Goal: Information Seeking & Learning: Learn about a topic

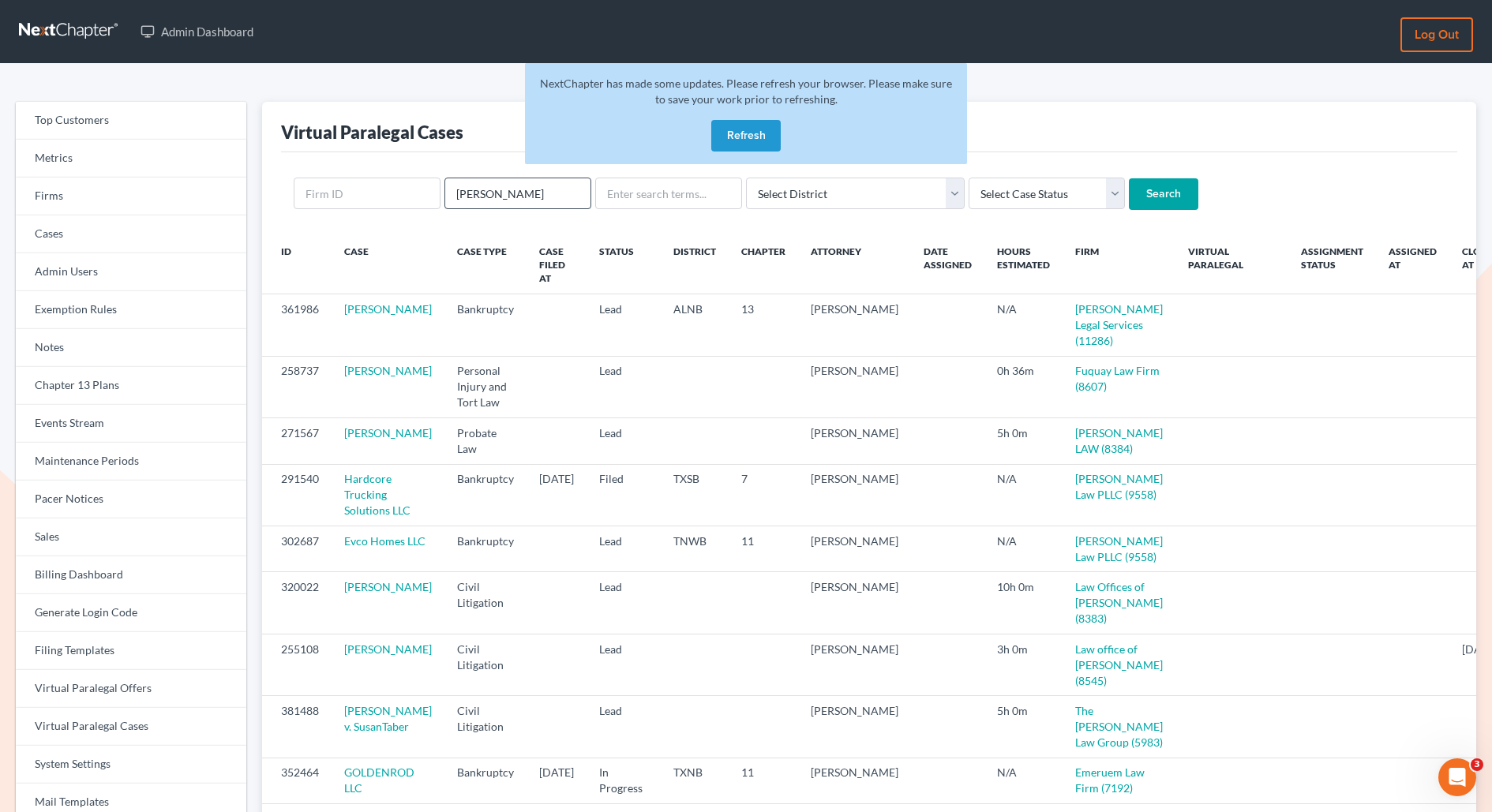
type input "flor"
click at [1129, 179] on input "Search" at bounding box center [1164, 194] width 69 height 31
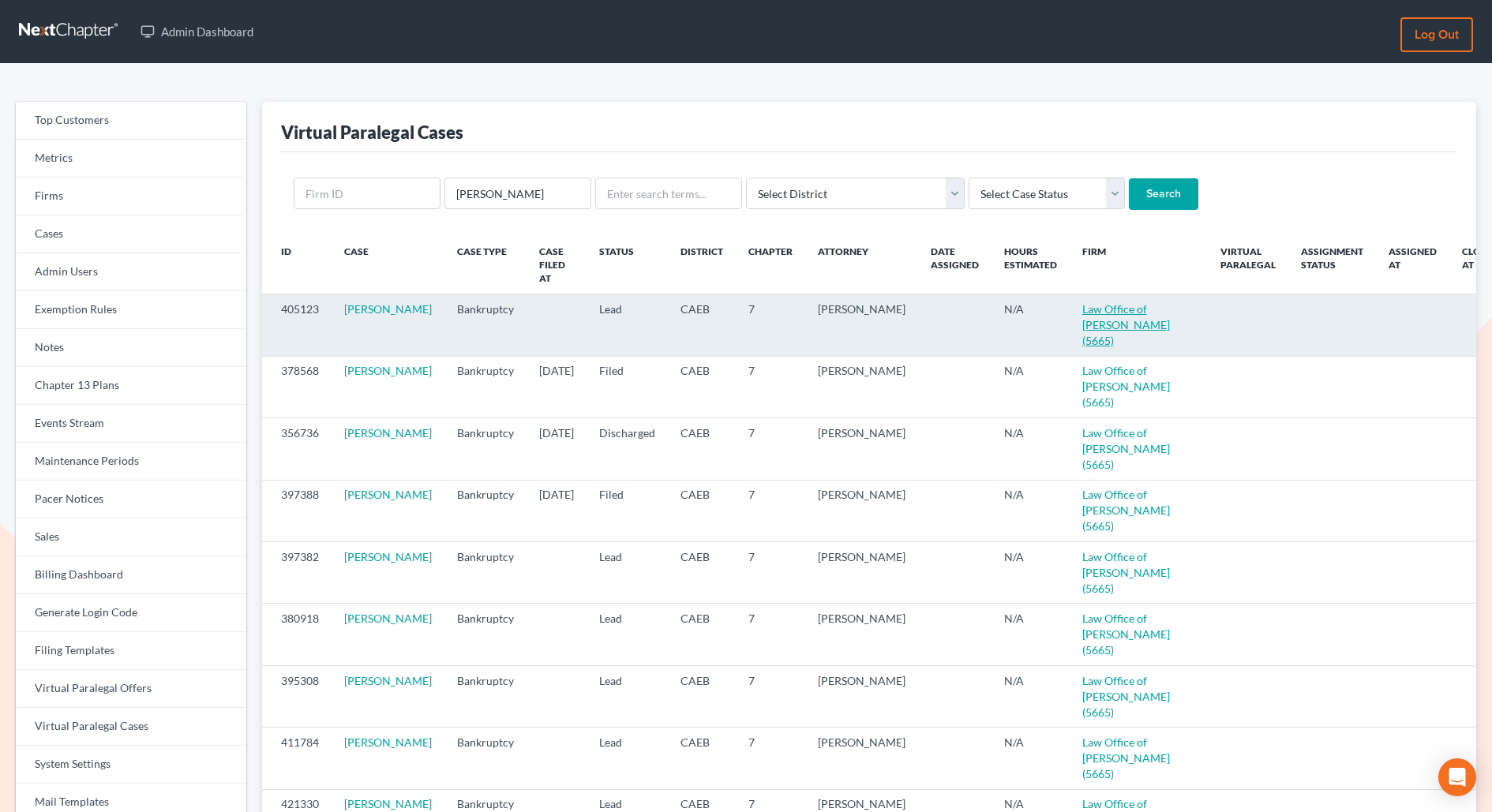
click at [1083, 303] on link "Law Office of Flor A. Tataje (5665)" at bounding box center [1126, 325] width 88 height 45
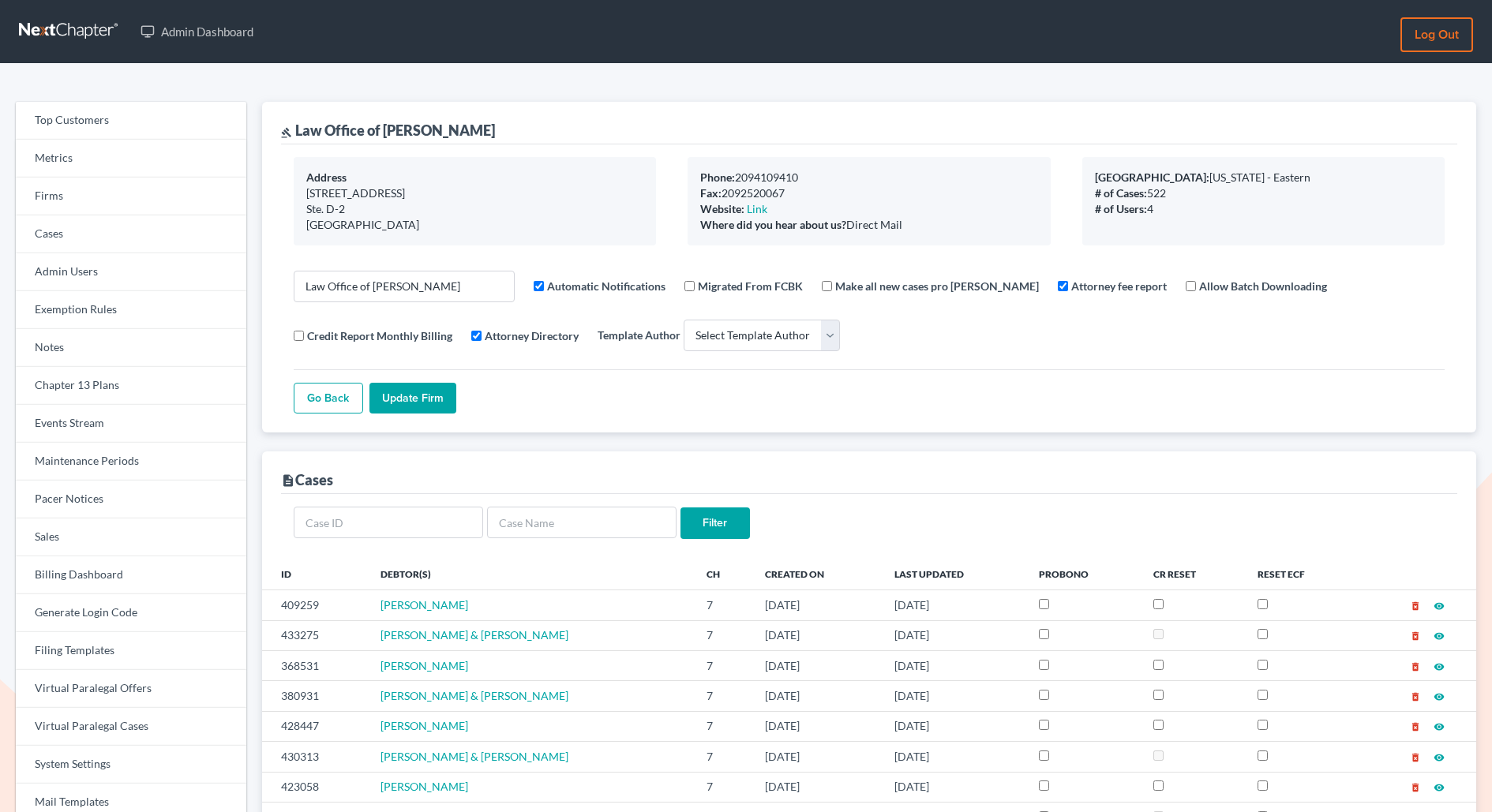
select select
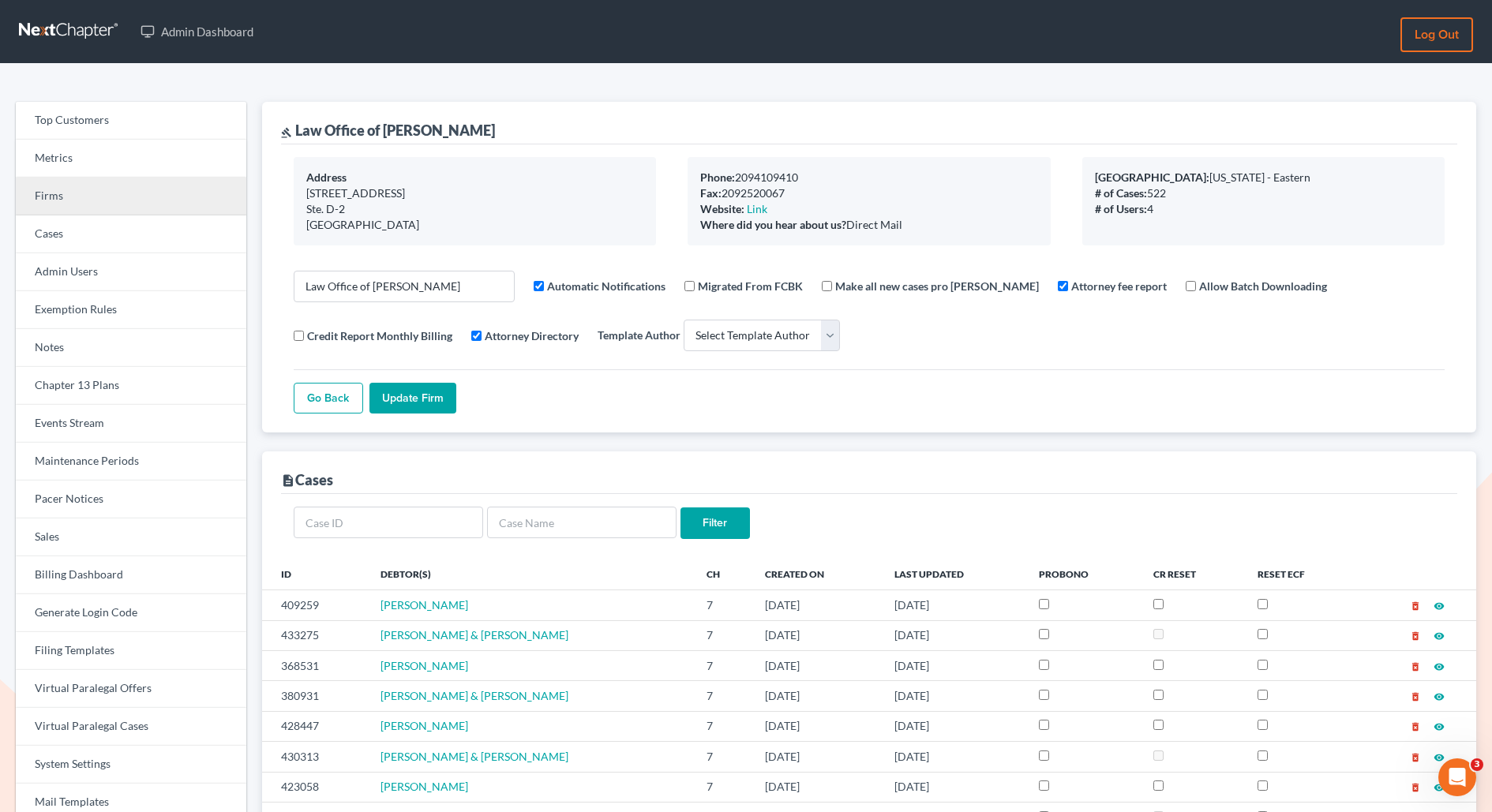
click at [67, 197] on link "Firms" at bounding box center [131, 197] width 231 height 38
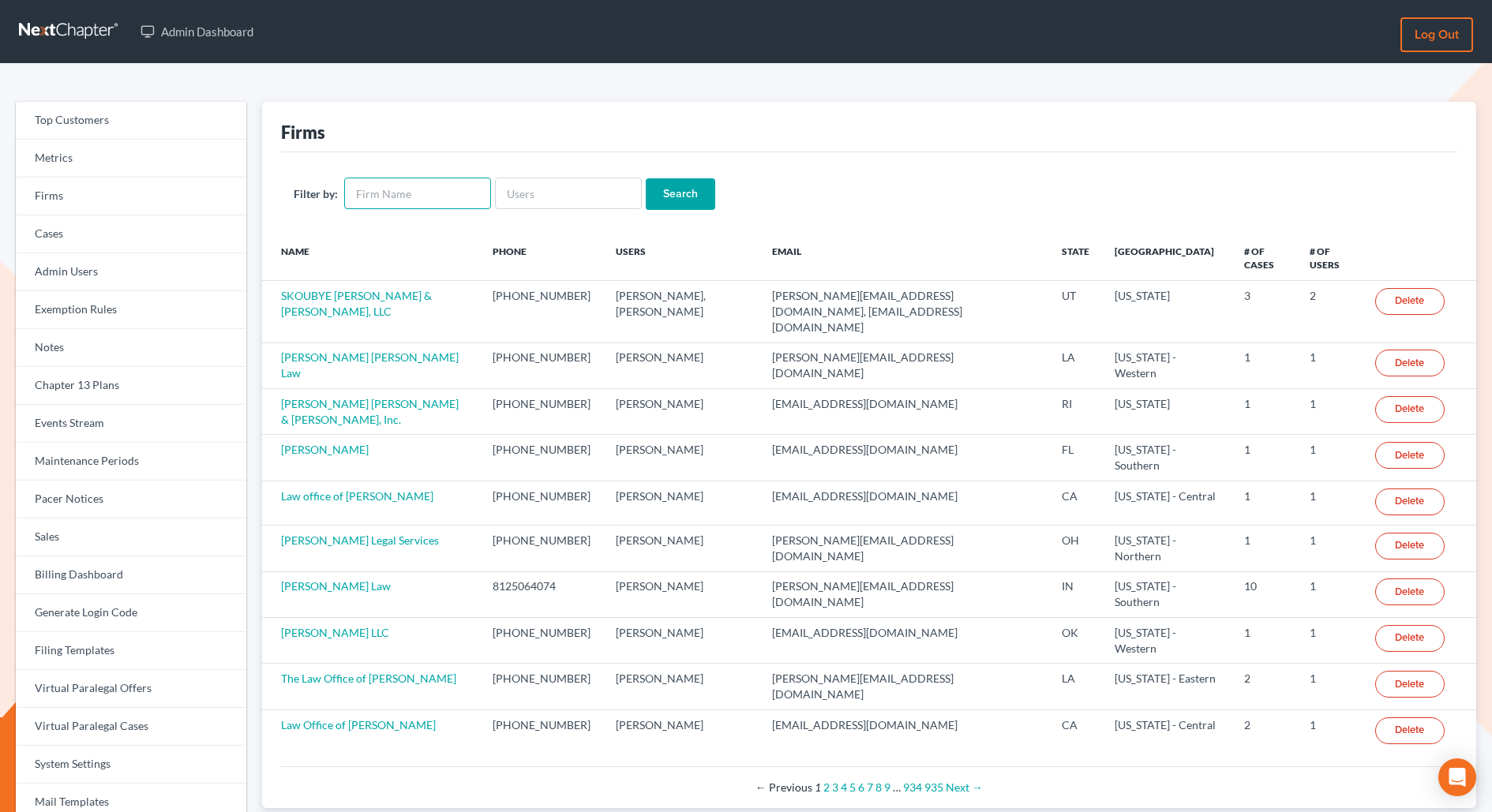
click at [416, 193] on input "text" at bounding box center [418, 193] width 147 height 31
click at [66, 410] on link "Events Stream" at bounding box center [131, 424] width 231 height 38
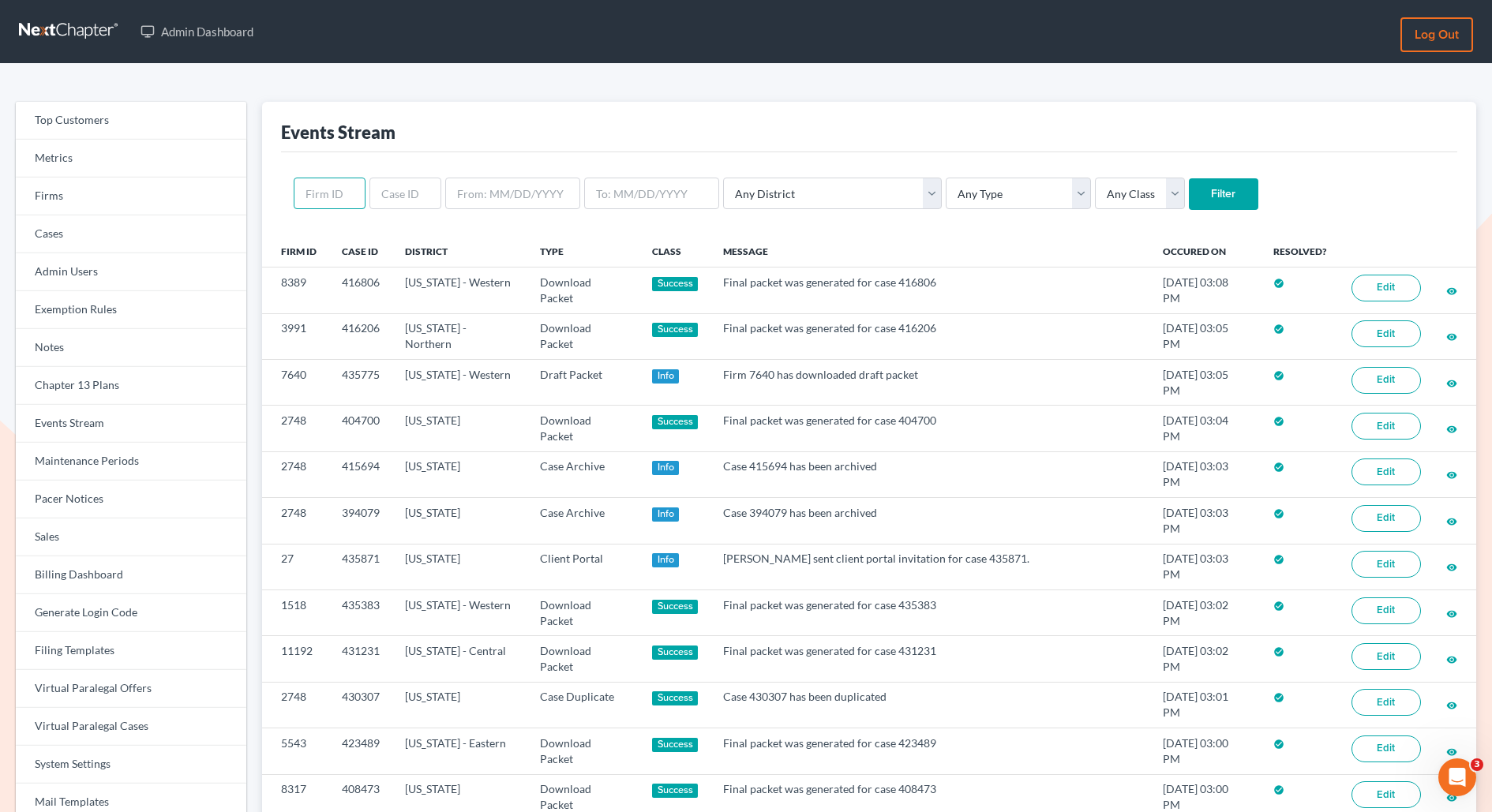
click at [339, 192] on input "text" at bounding box center [329, 193] width 72 height 31
paste input "12301"
type input "12301"
click at [1189, 179] on input "Filter" at bounding box center [1224, 194] width 69 height 31
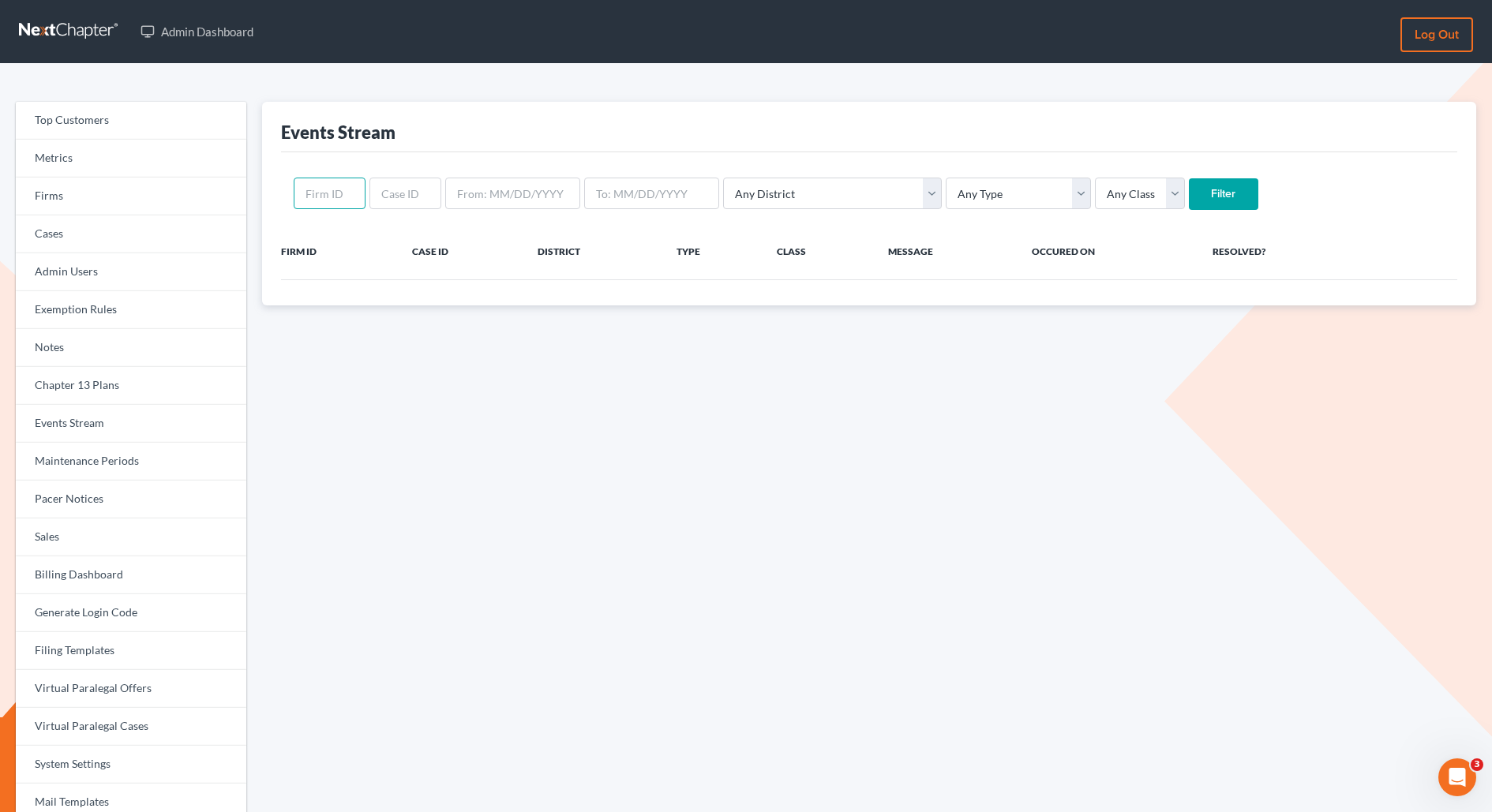
click at [321, 185] on input "text" at bounding box center [329, 193] width 72 height 31
paste input "12301"
type input "12301"
click at [1189, 179] on input "Filter" at bounding box center [1224, 194] width 69 height 31
click at [374, 193] on input "text" at bounding box center [405, 193] width 72 height 31
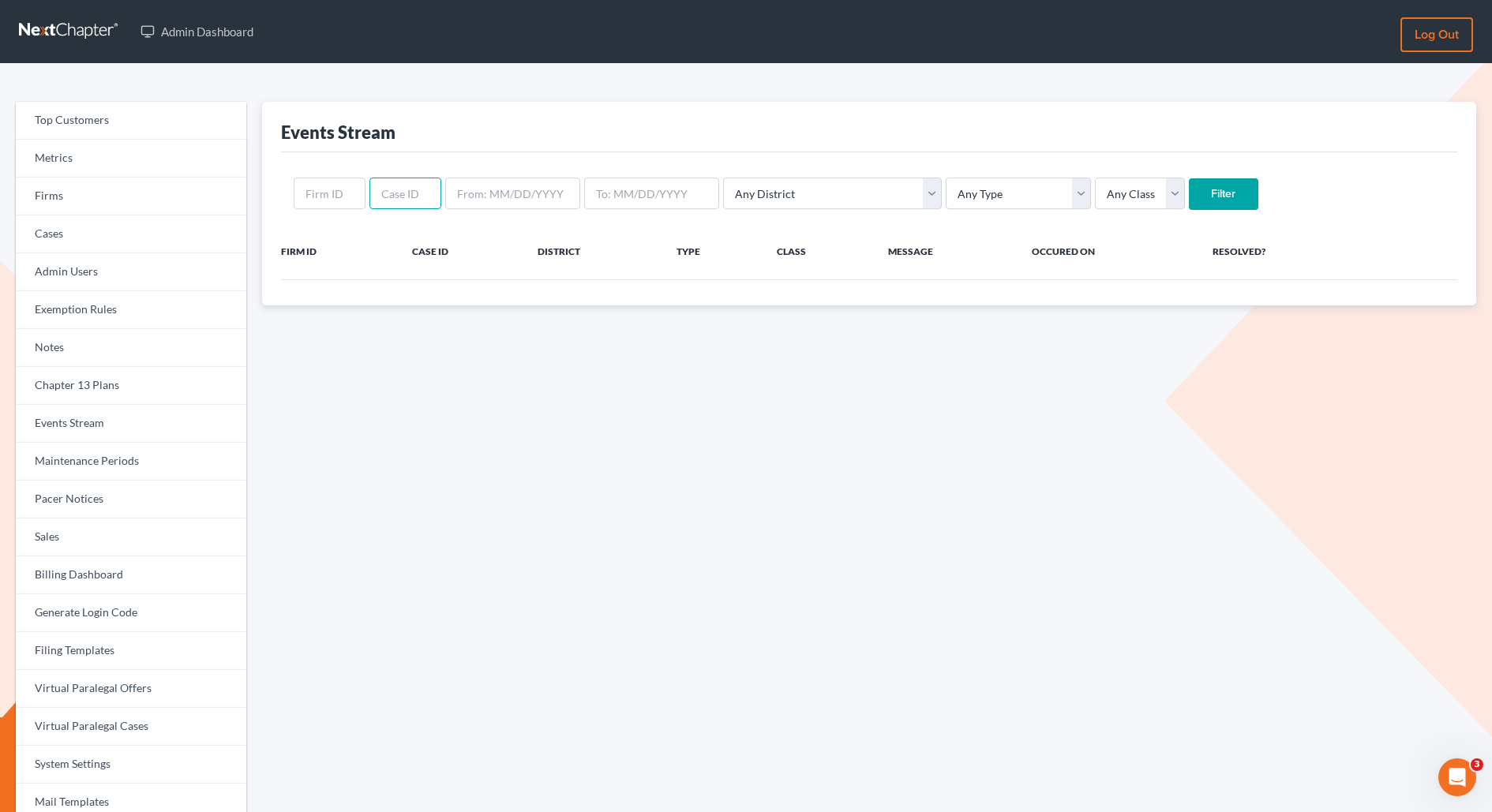
paste input "12301"
type input "12301"
click at [1189, 179] on input "Filter" at bounding box center [1224, 194] width 69 height 31
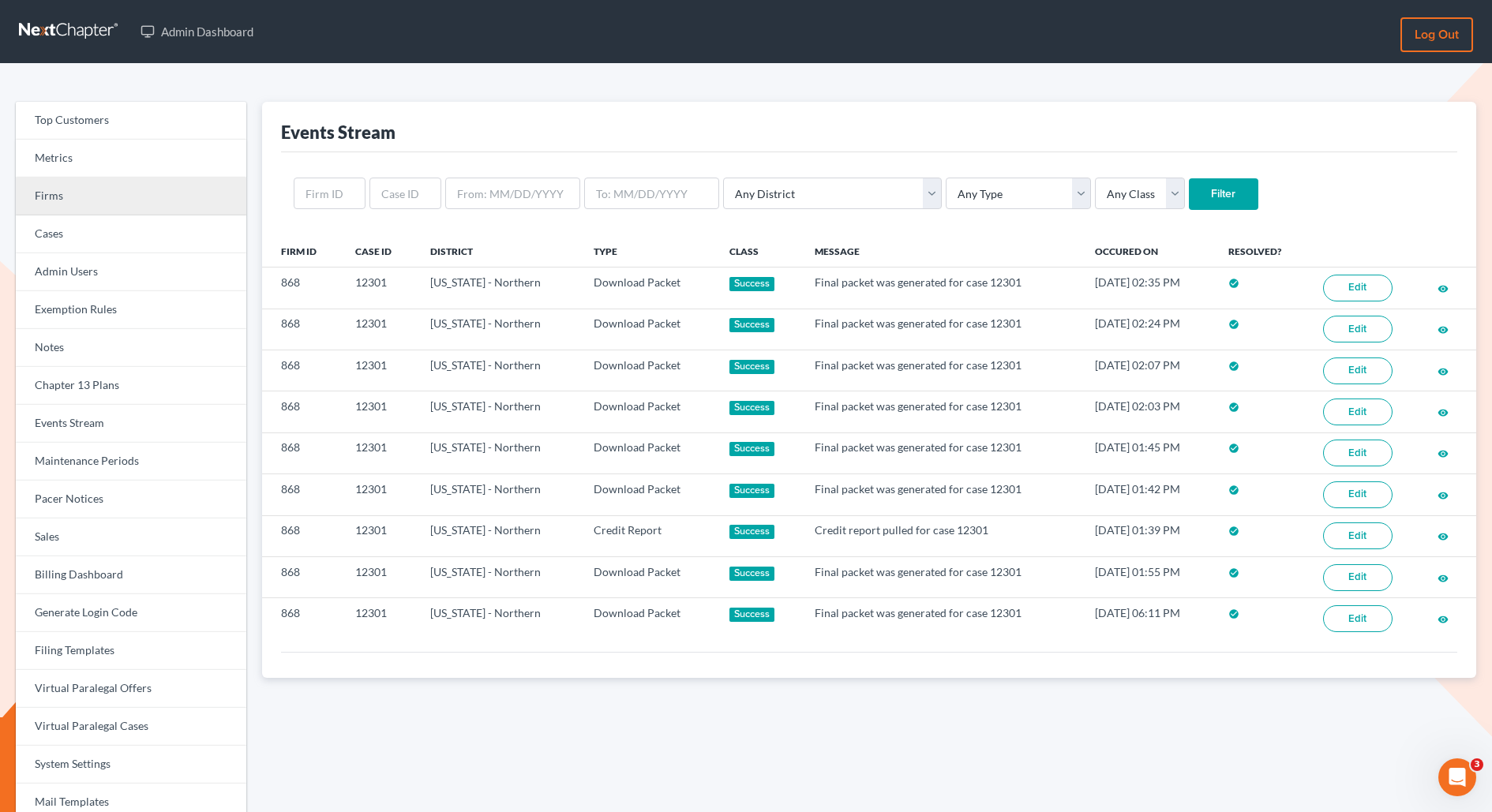
click at [58, 193] on link "Firms" at bounding box center [131, 197] width 231 height 38
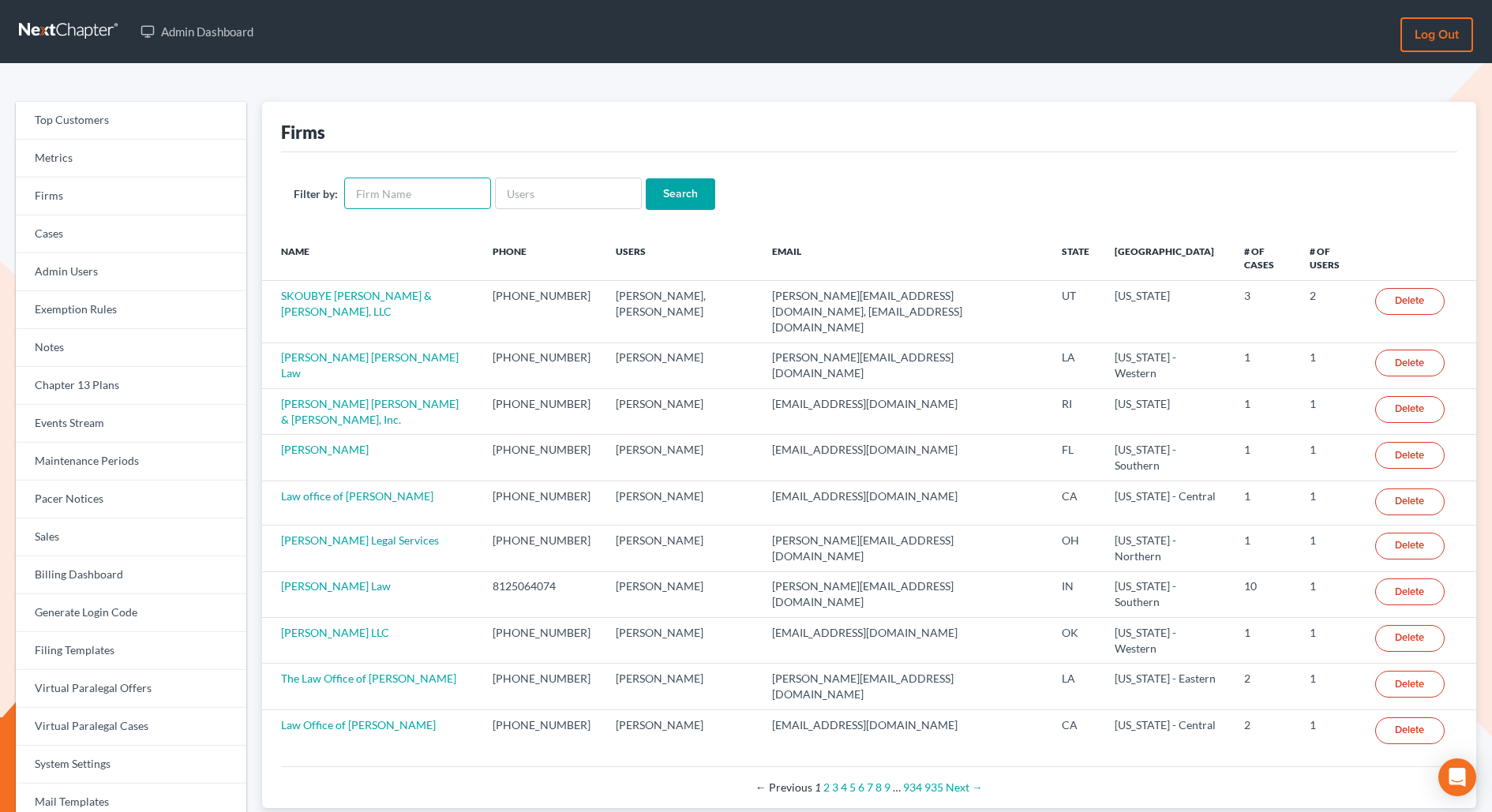
click at [404, 198] on input "text" at bounding box center [418, 193] width 147 height 31
type input "taylor law firm"
click at [646, 179] on input "Search" at bounding box center [681, 194] width 69 height 31
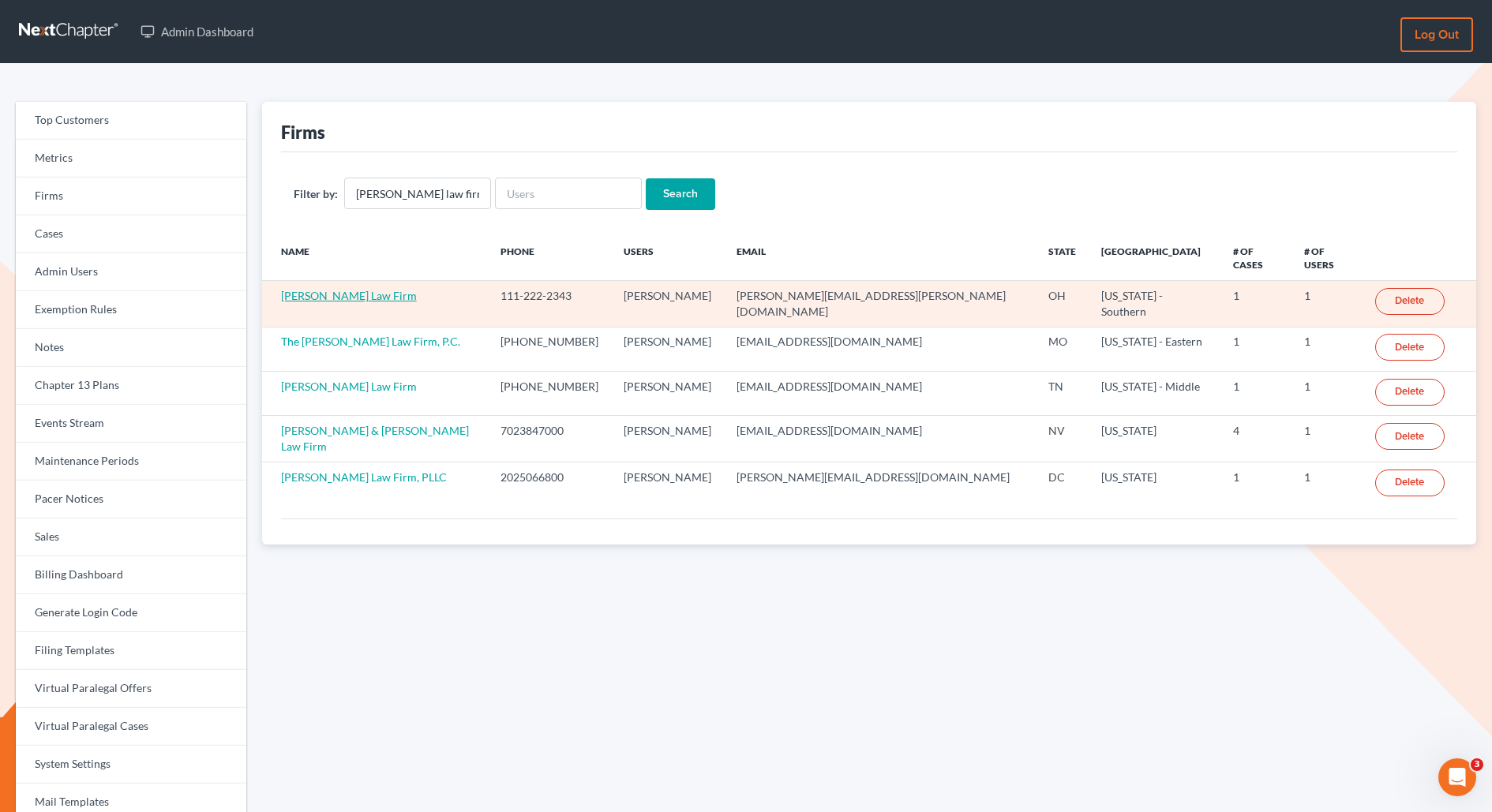
click at [306, 289] on link "[PERSON_NAME] Law Firm" at bounding box center [349, 295] width 136 height 13
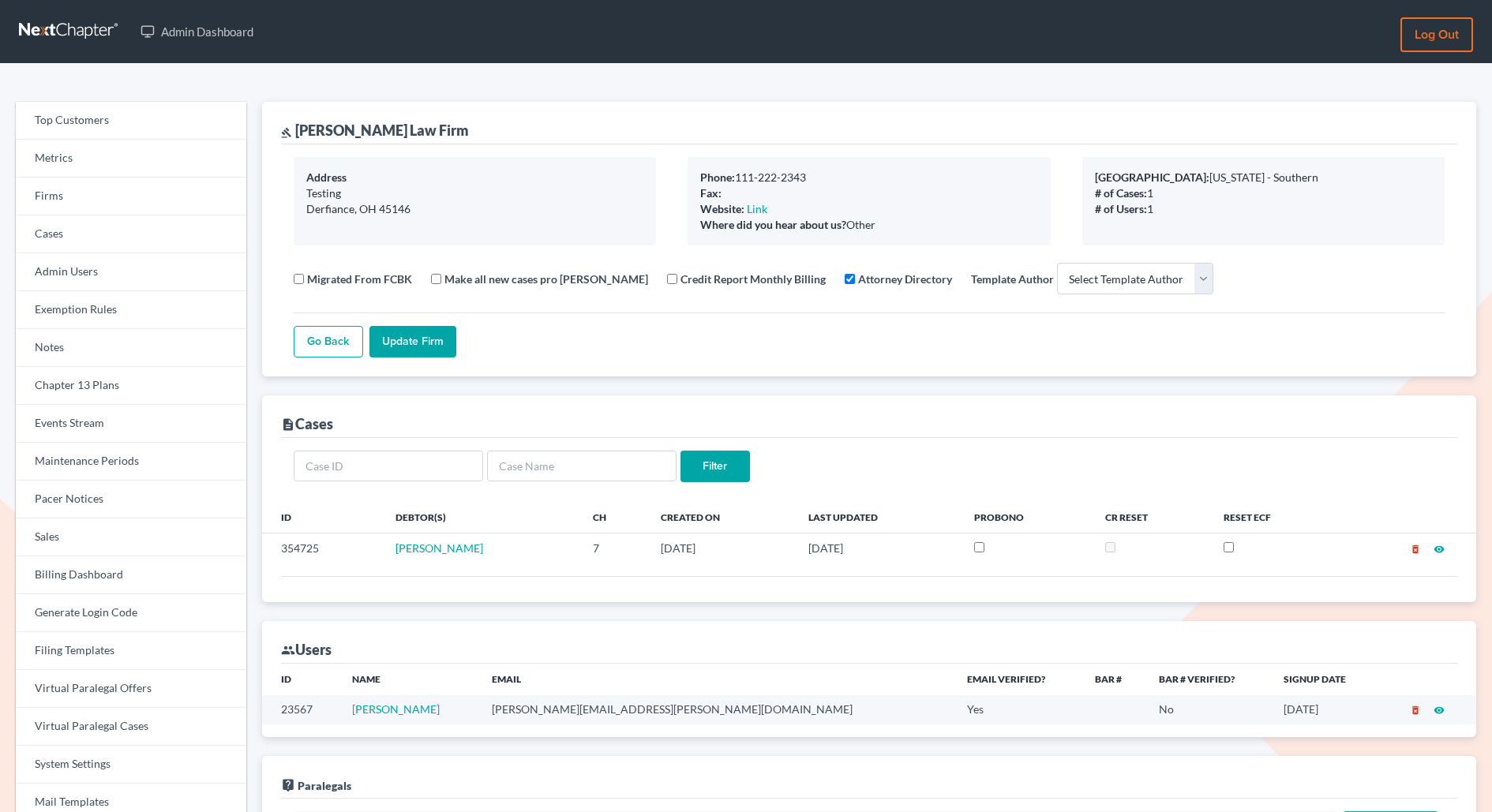
select select
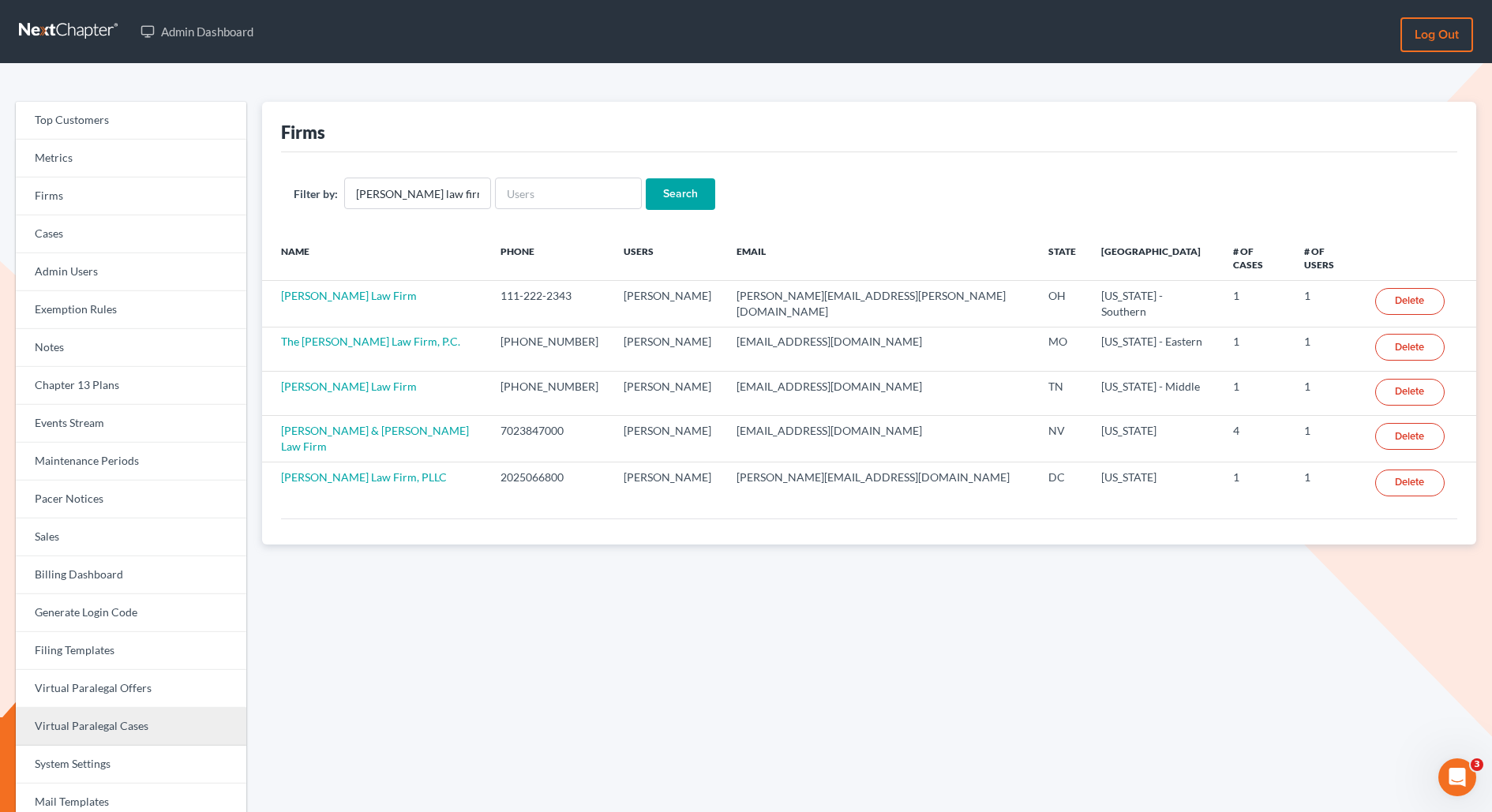
click at [113, 723] on link "Virtual Paralegal Cases" at bounding box center [131, 727] width 231 height 38
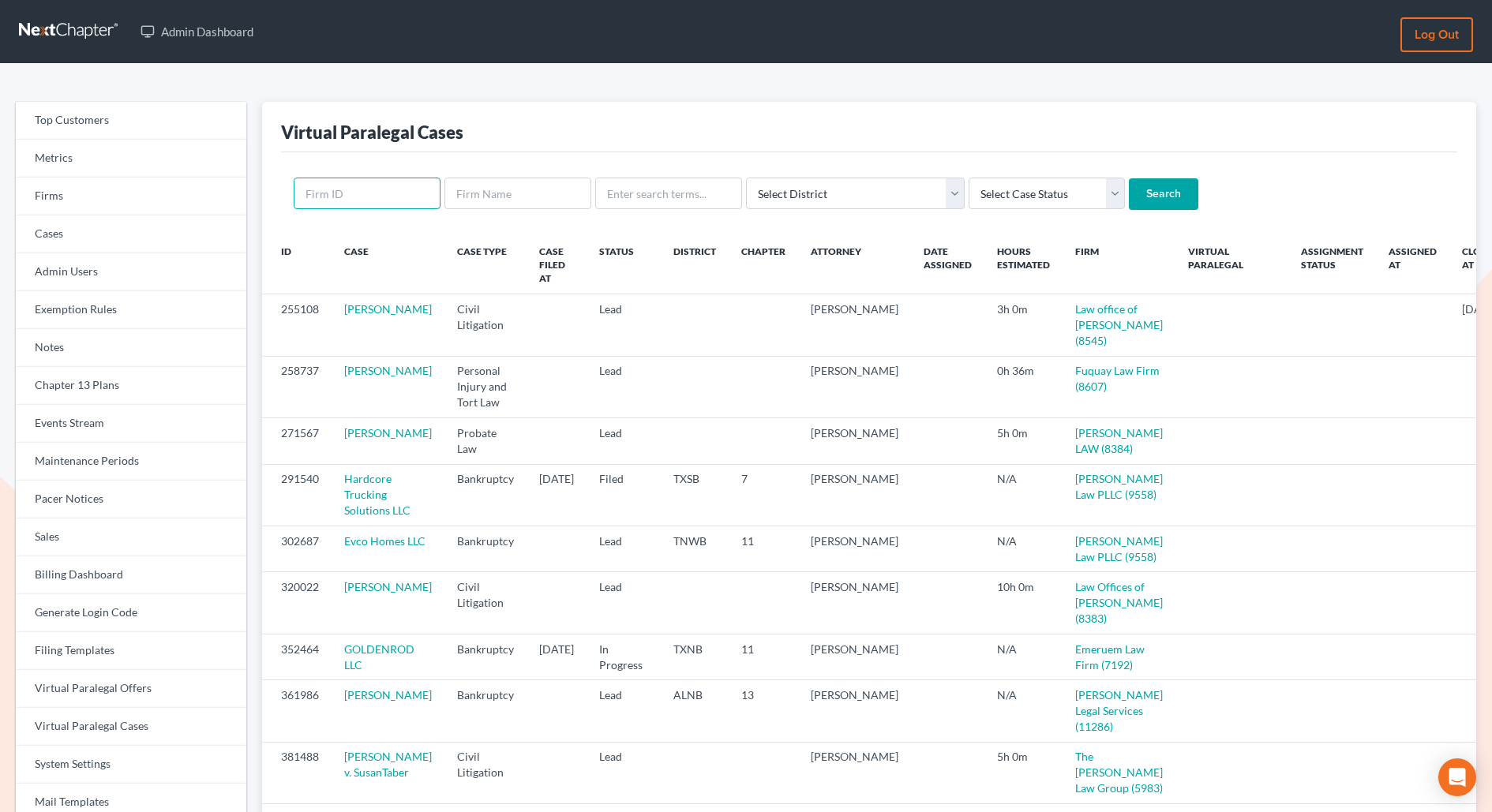
click at [351, 195] on input "text" at bounding box center [367, 193] width 147 height 31
paste input "12301"
type input "12301"
click at [1129, 179] on input "Search" at bounding box center [1164, 194] width 69 height 31
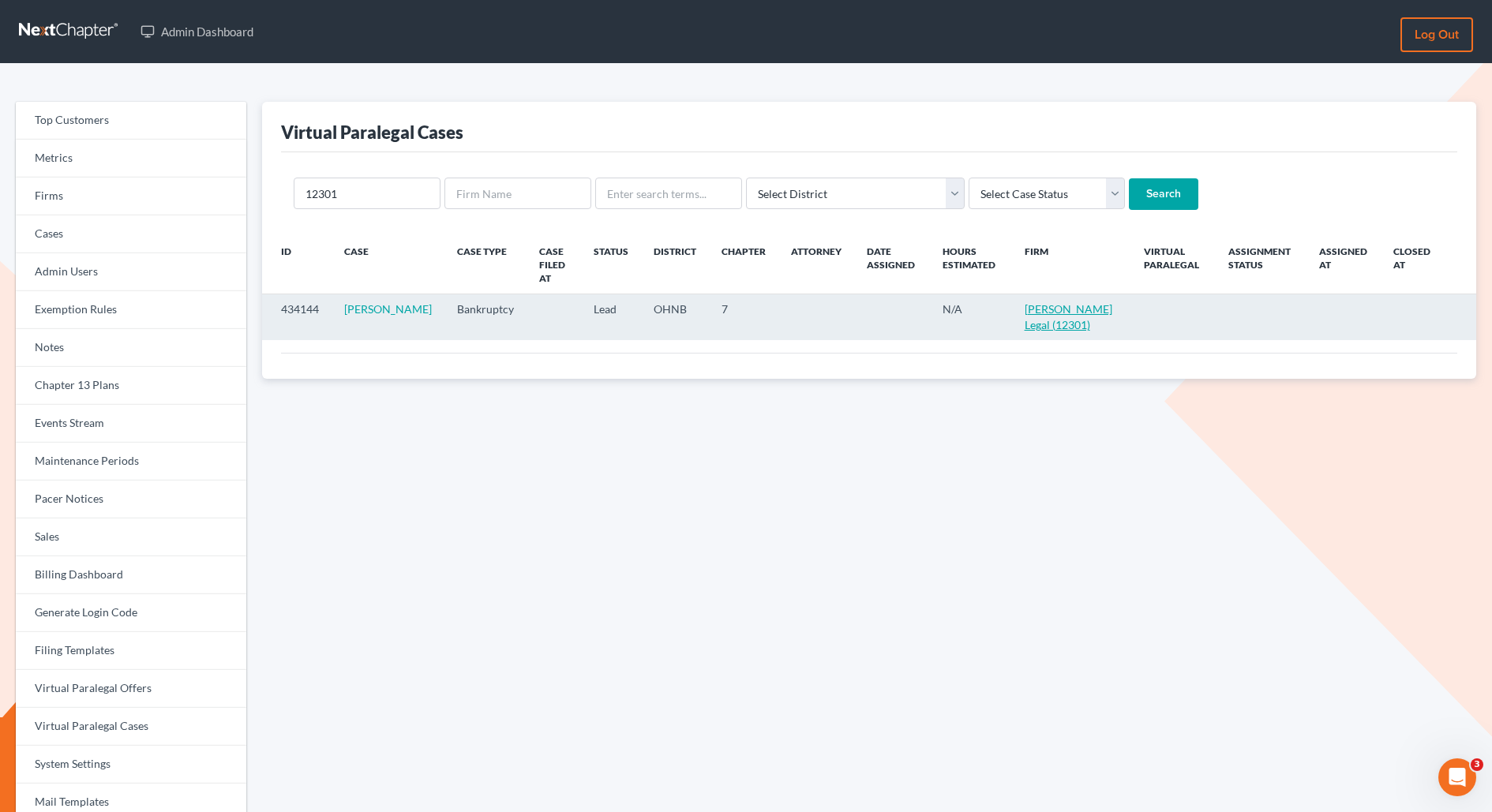
click at [1035, 303] on link "[PERSON_NAME] Legal (12301)" at bounding box center [1069, 317] width 88 height 29
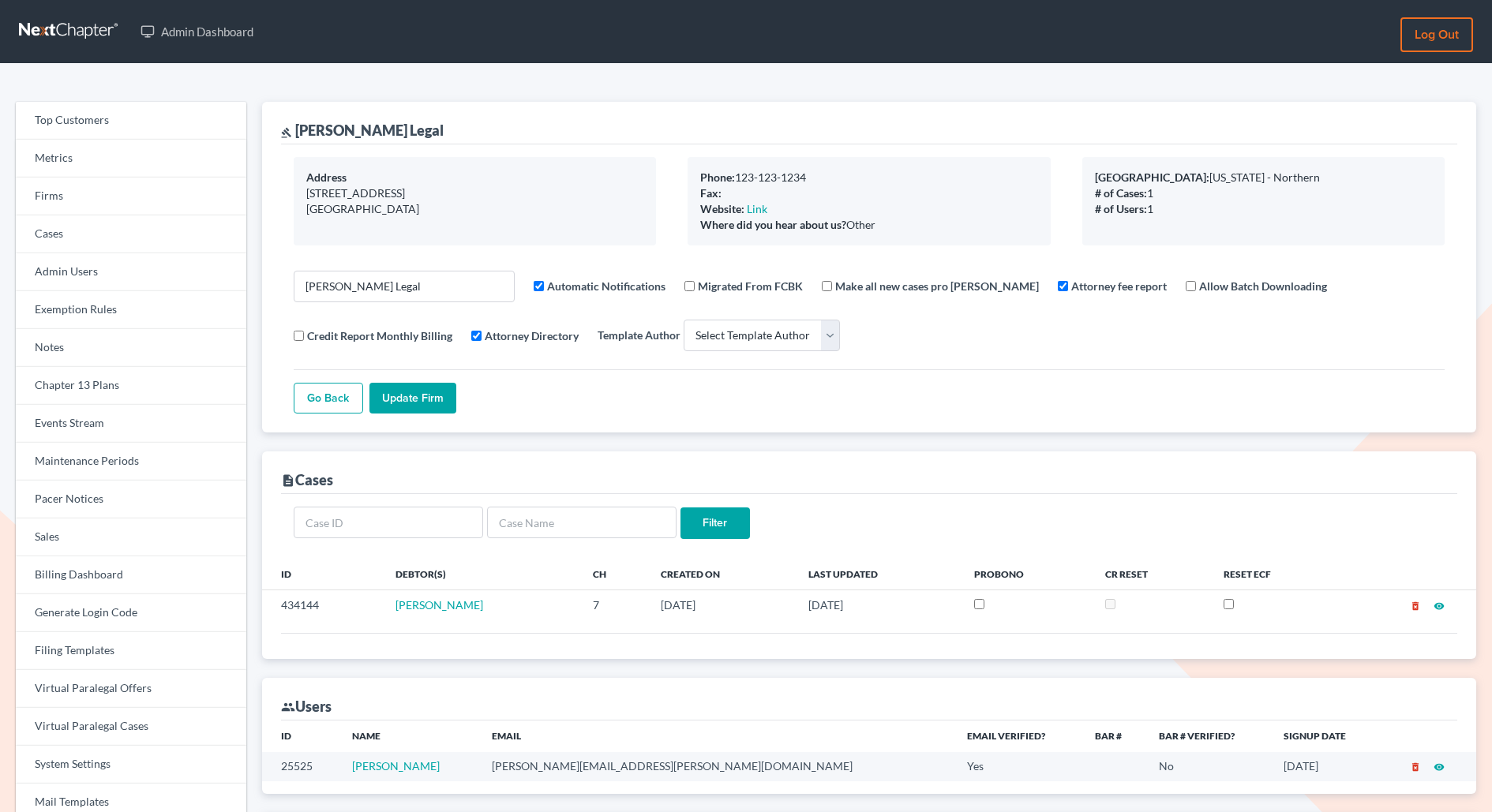
select select
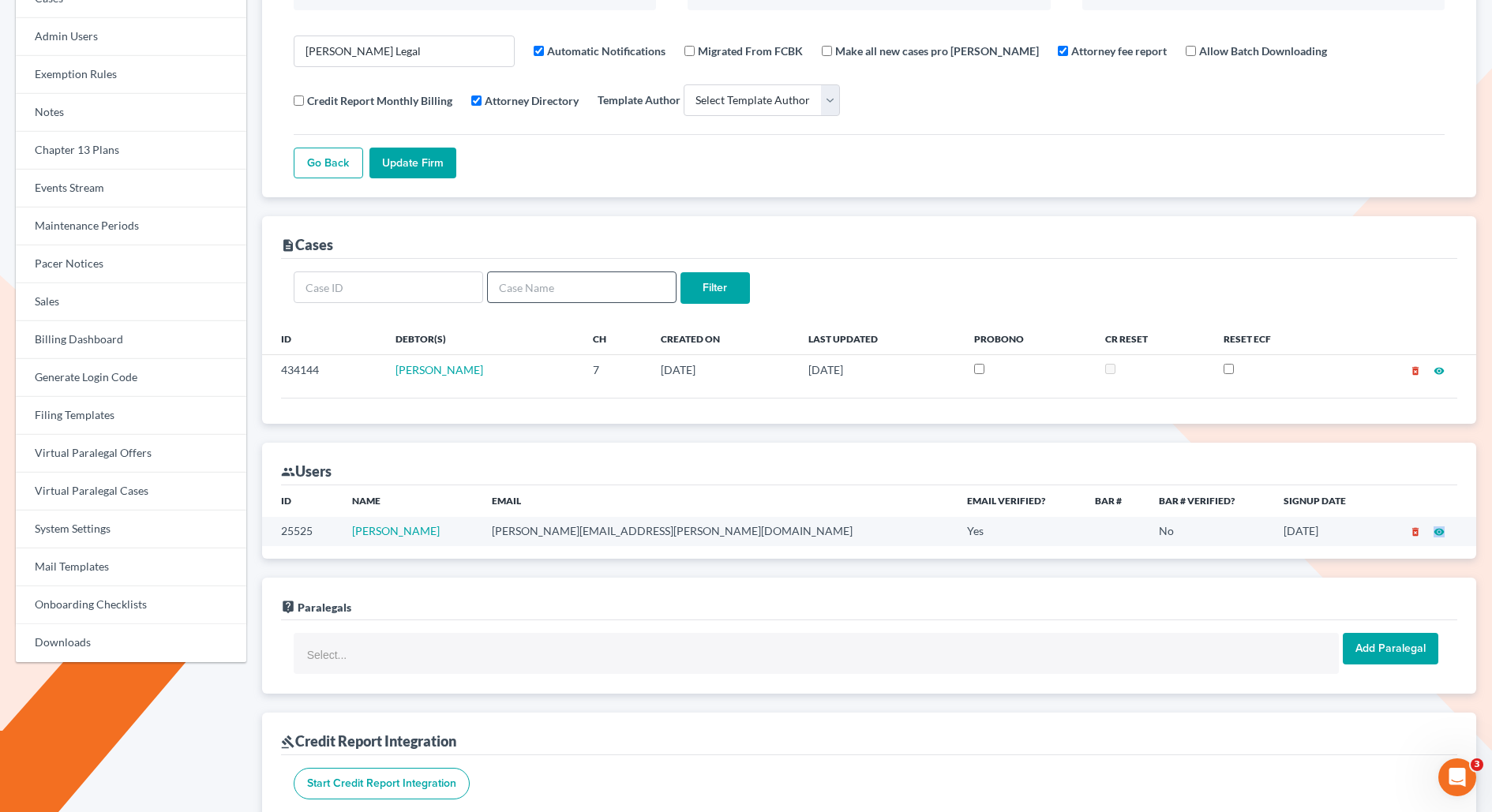
scroll to position [219, 0]
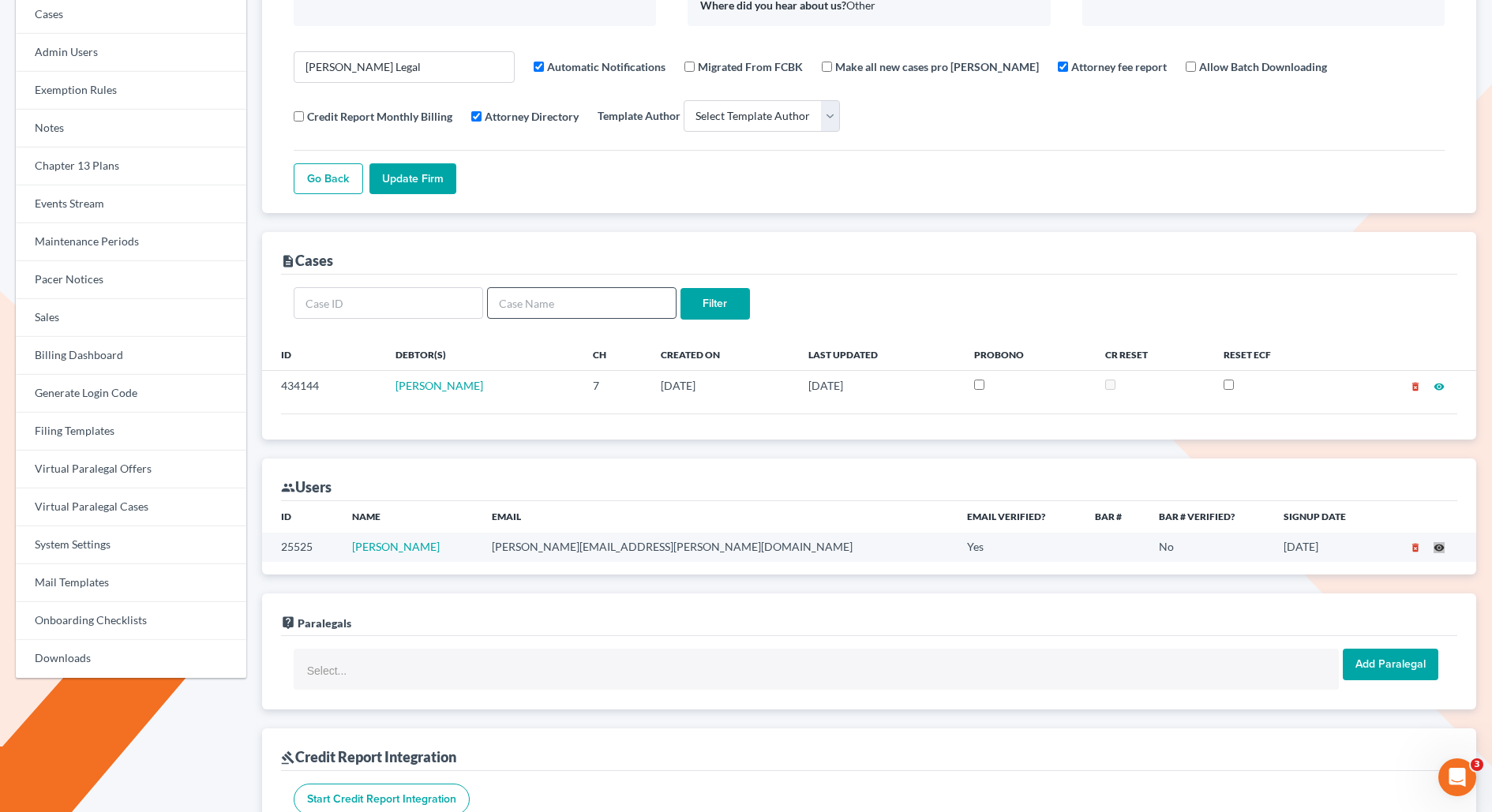
drag, startPoint x: 1437, startPoint y: 496, endPoint x: 640, endPoint y: 255, distance: 832.6
click at [94, 504] on link "Virtual Paralegal Cases" at bounding box center [131, 508] width 231 height 38
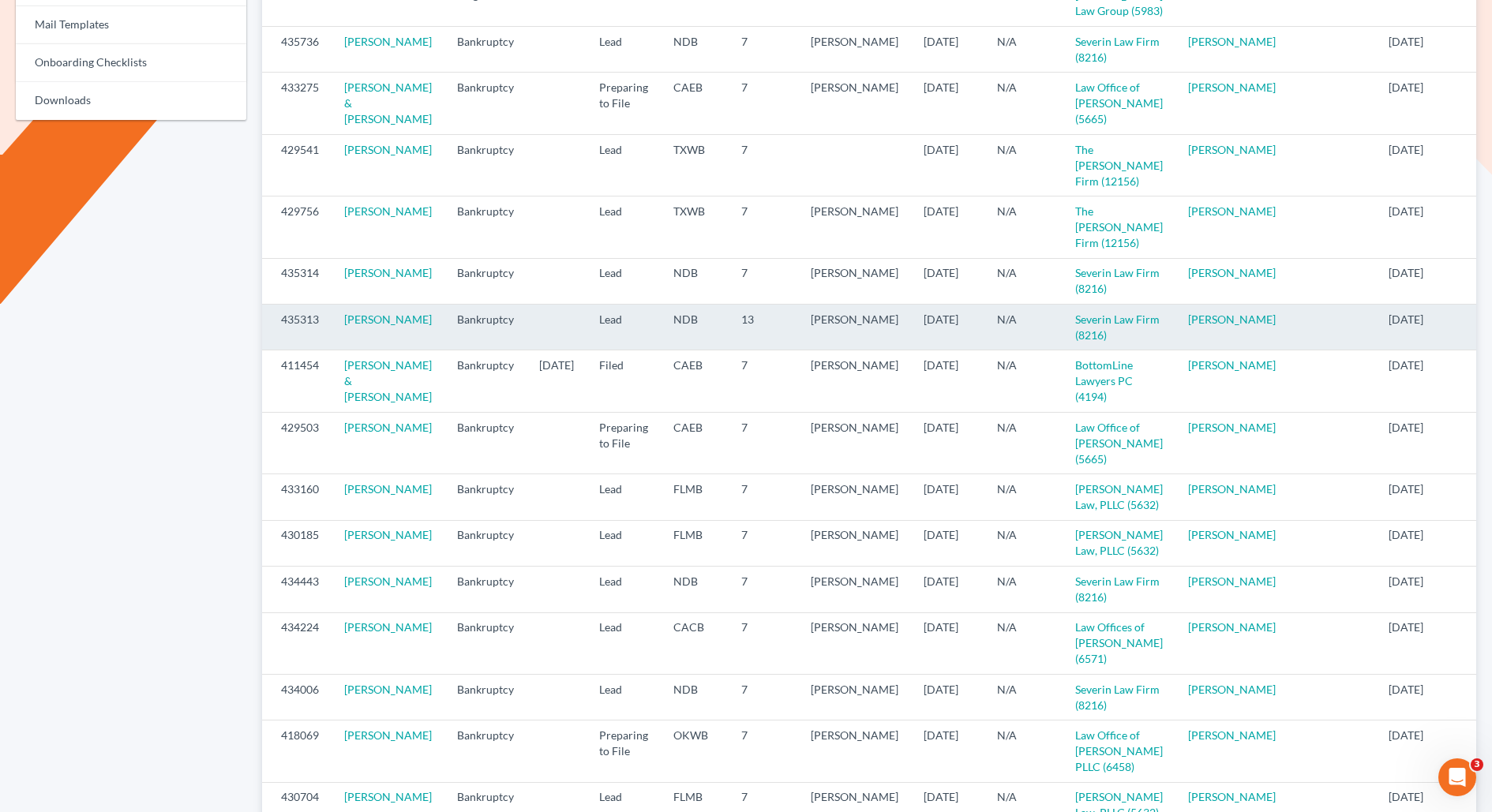
scroll to position [780, 0]
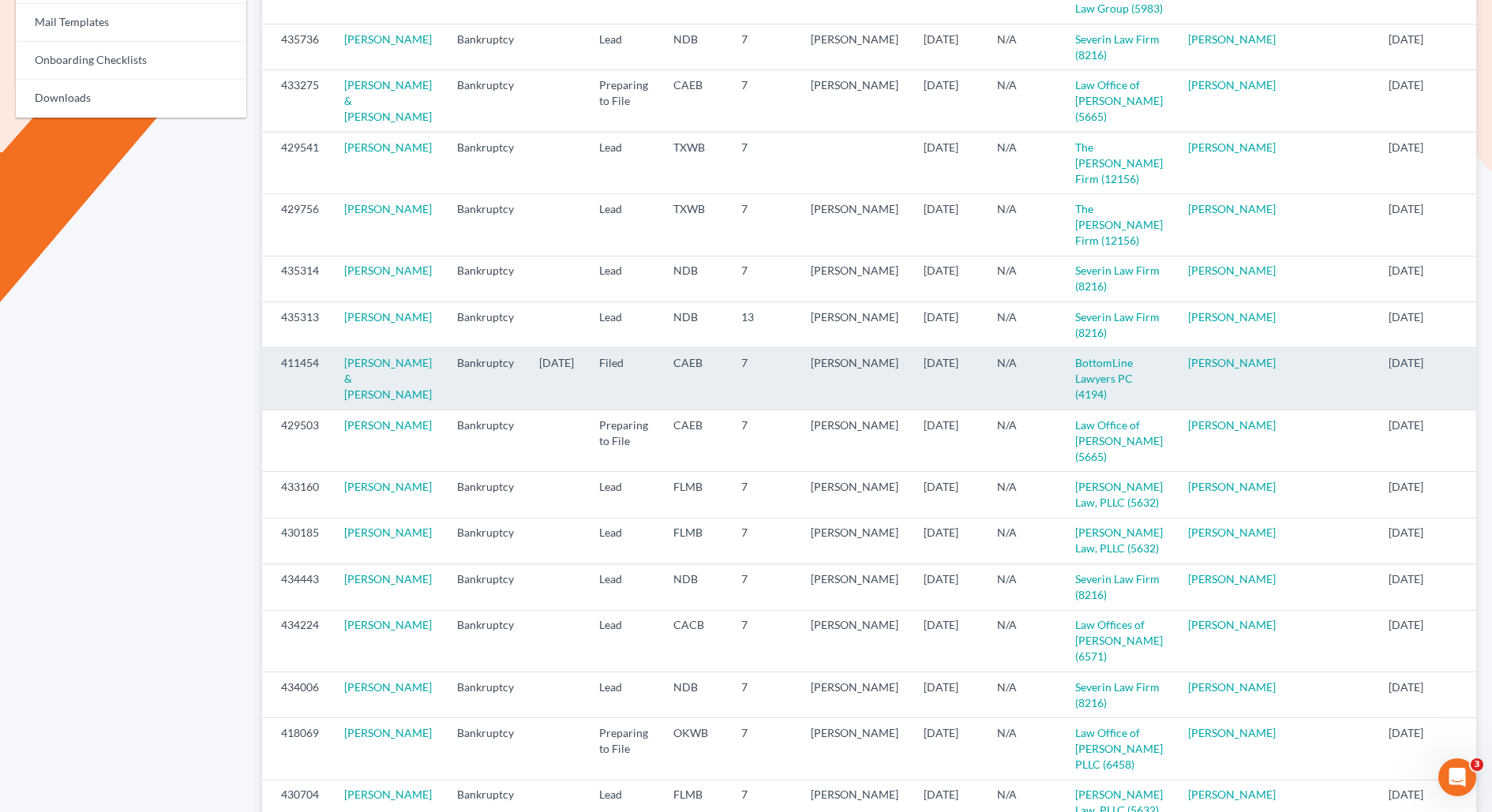
drag, startPoint x: 397, startPoint y: 571, endPoint x: 337, endPoint y: 516, distance: 81.4
click at [337, 409] on td "Sanford Nickerson & Kimberly Nicholas" at bounding box center [388, 379] width 113 height 61
copy link "Sanford Nickerson & Kimberly Nicholas"
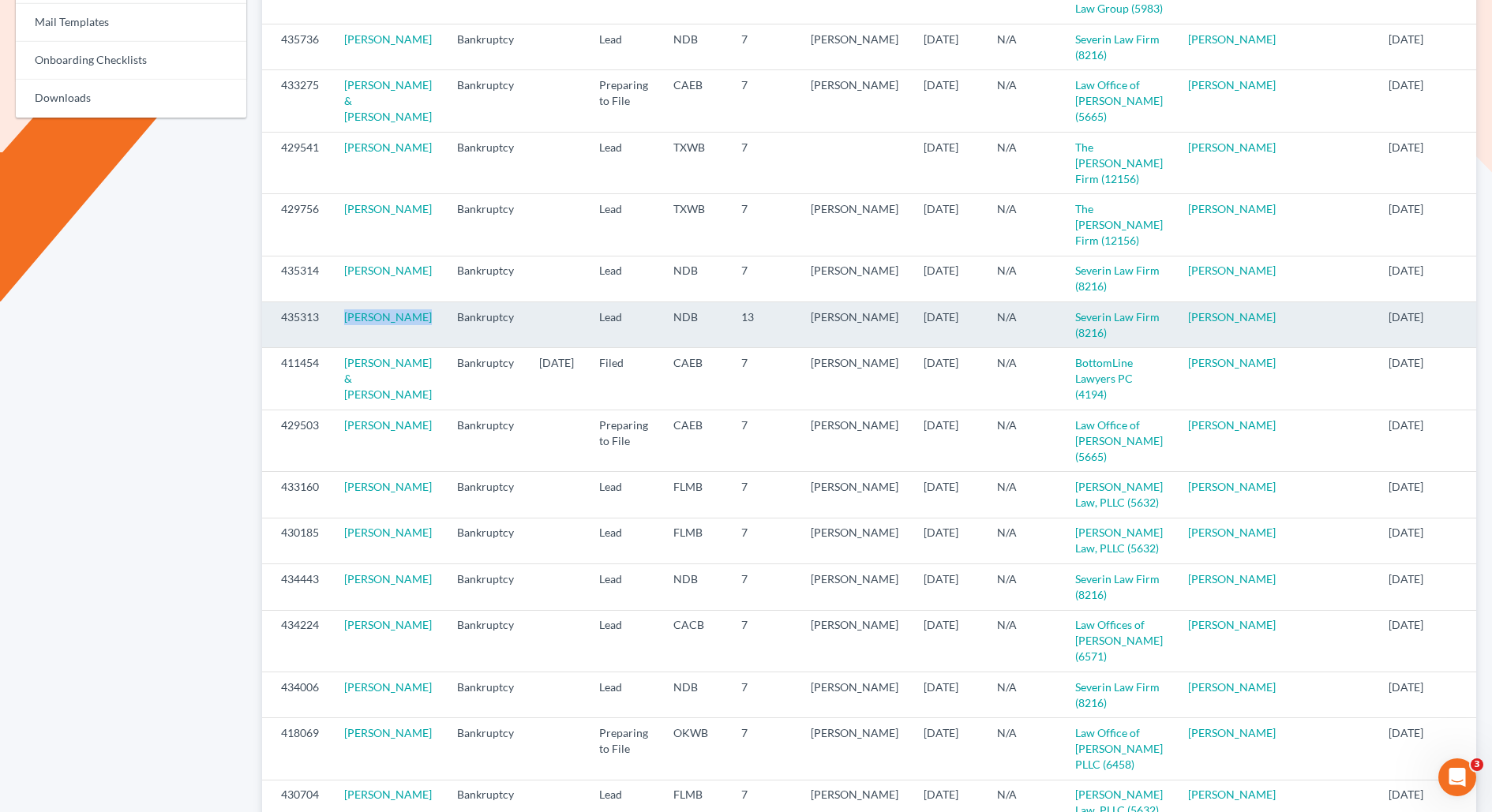
drag, startPoint x: 393, startPoint y: 477, endPoint x: 342, endPoint y: 453, distance: 56.4
click at [342, 348] on td "Sherri Fisher" at bounding box center [388, 325] width 113 height 45
copy link "Sherri Fisher"
drag, startPoint x: 1191, startPoint y: 478, endPoint x: 274, endPoint y: 455, distance: 917.3
click at [274, 348] on tr "435313 Sherri Fisher Bankruptcy Lead NDB 13 Thomas Severin 09/03/2025 N/A Sever…" at bounding box center [902, 325] width 1281 height 45
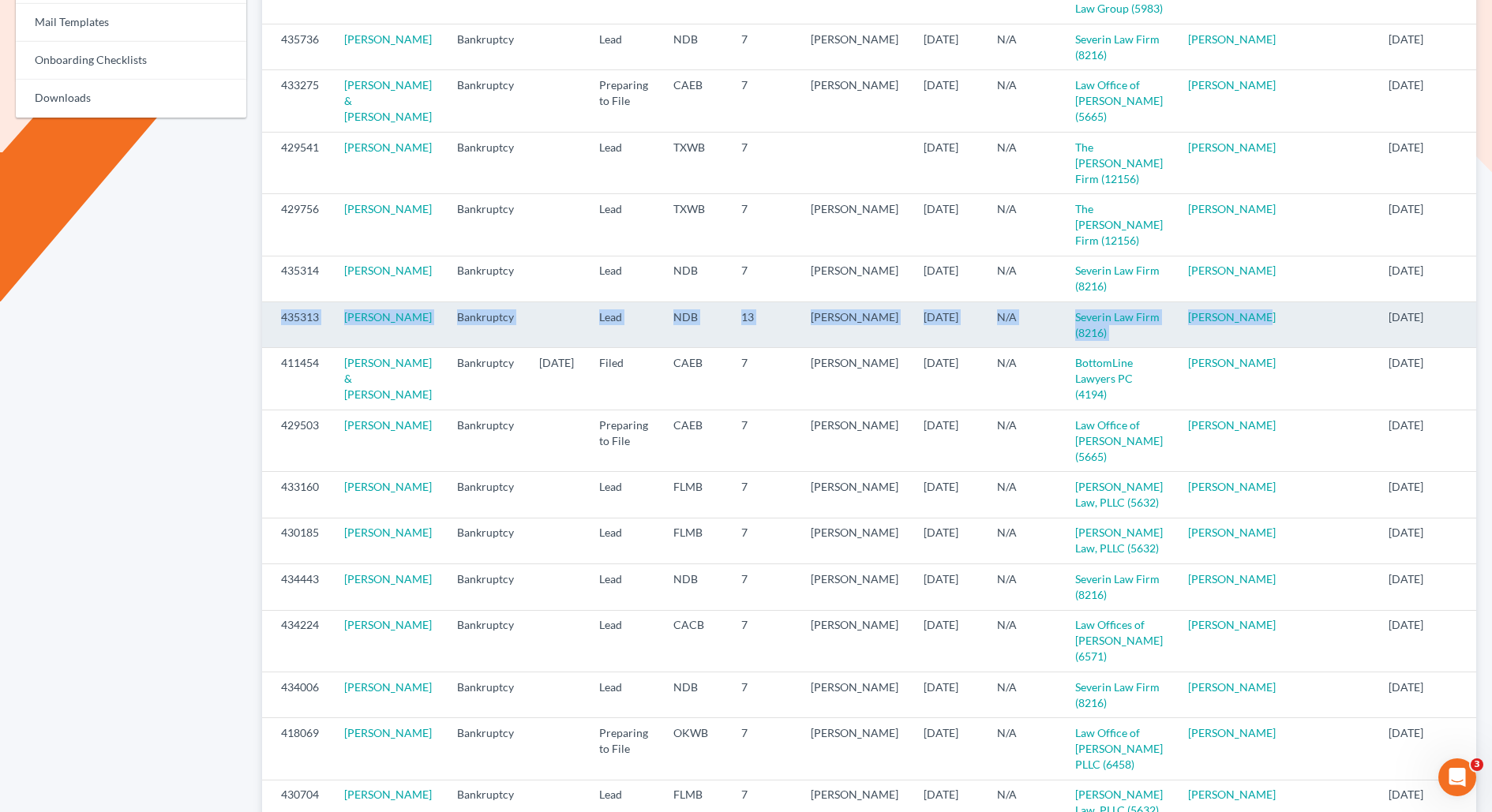
copy tr "435313 Sherri Fisher Bankruptcy Lead NDB 13 Thomas Severin 09/03/2025 N/A Sever…"
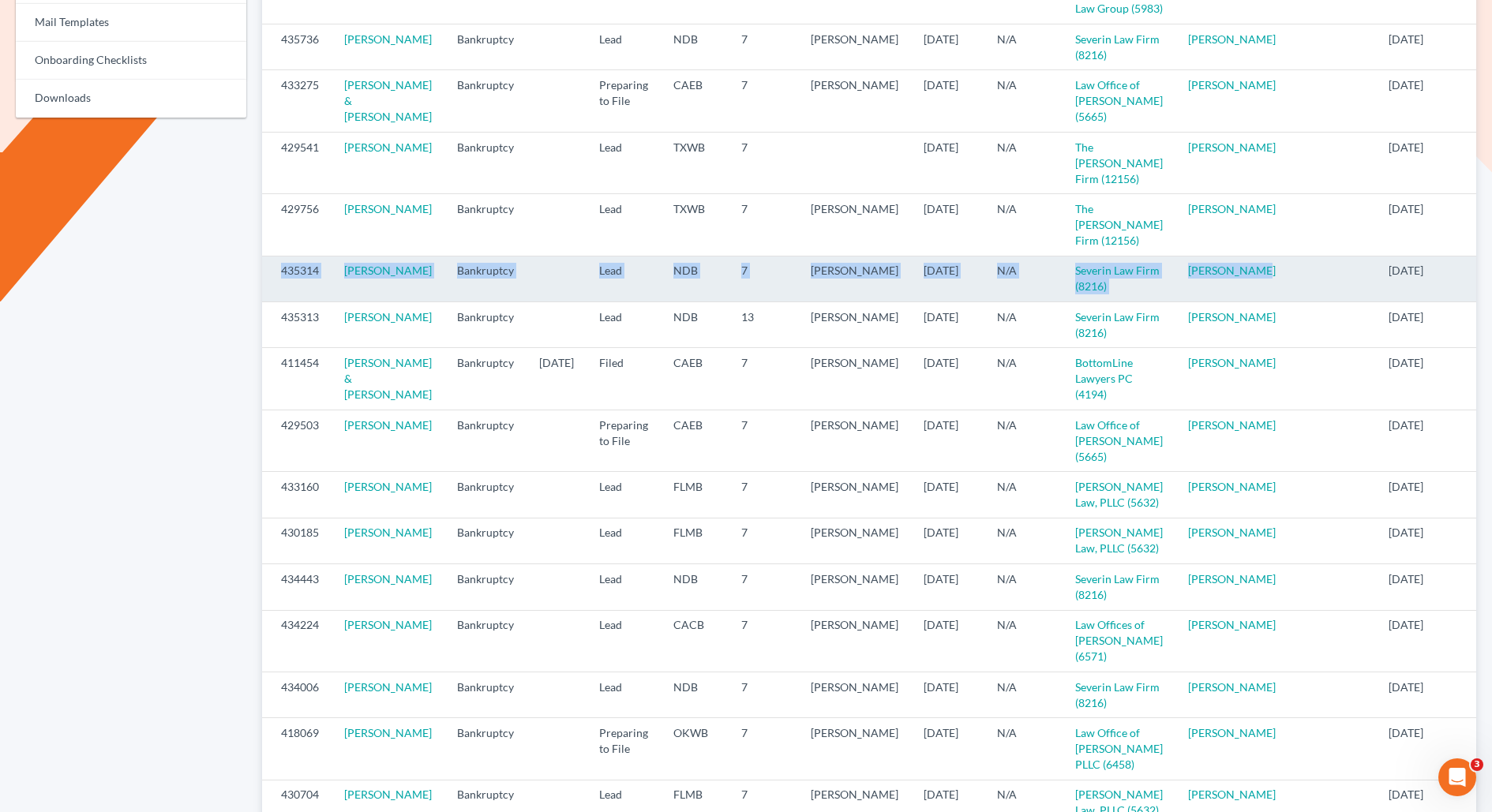
drag, startPoint x: 1035, startPoint y: 403, endPoint x: 268, endPoint y: 393, distance: 767.1
click at [268, 302] on tr "435314 Timothy Horne Bankruptcy Lead NDB 7 Thomas Severin 09/03/2025 N/A Severi…" at bounding box center [902, 278] width 1281 height 45
copy tr "435314 Timothy Horne Bankruptcy Lead NDB 7 Thomas Severin 09/03/2025 N/A Severi…"
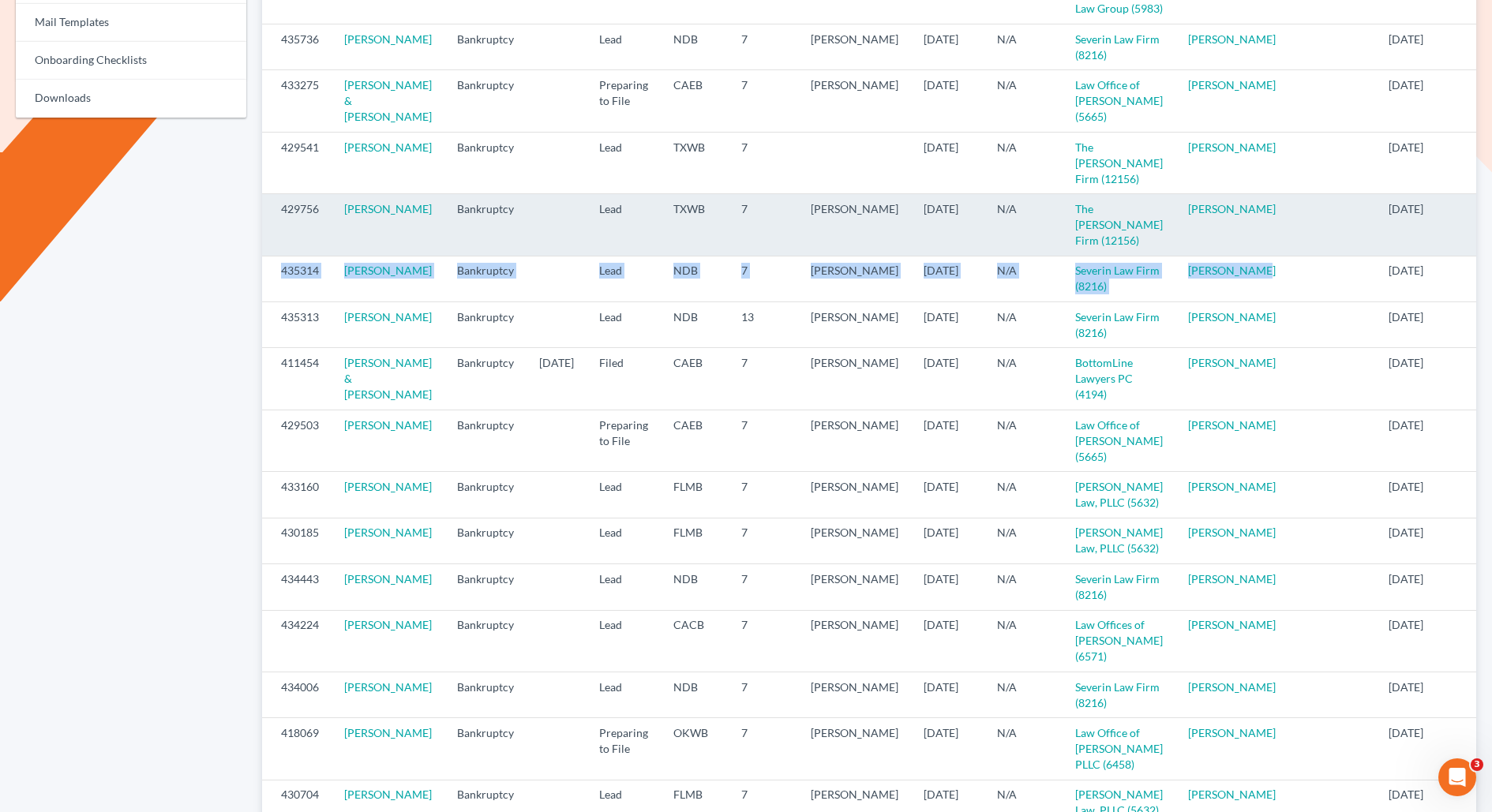
drag, startPoint x: 1198, startPoint y: 356, endPoint x: 262, endPoint y: 328, distance: 936.4
click at [262, 256] on tr "429756 Hunter Gilliam Bankruptcy Lead TXWB 7 Ryan Lott 09/04/2025 N/A The Lott …" at bounding box center [902, 225] width 1281 height 61
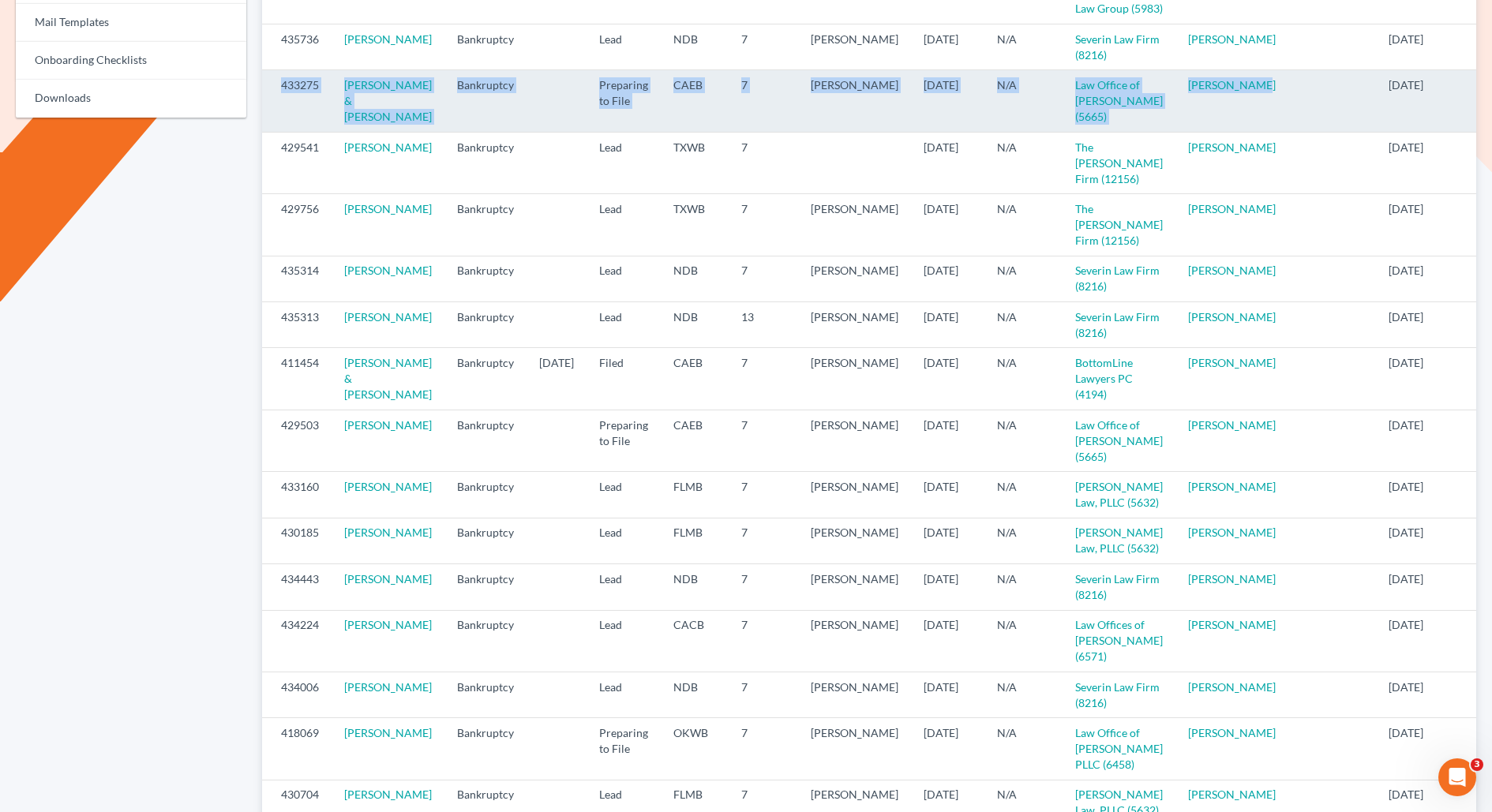
drag, startPoint x: 1184, startPoint y: 241, endPoint x: 270, endPoint y: 193, distance: 915.3
click at [270, 131] on tr "433275 Tyler Smith & Julie Smith Bankruptcy Preparing to File CAEB 7 Flor Tataj…" at bounding box center [902, 101] width 1281 height 61
copy tr "433275 Tyler Smith & Julie Smith Bankruptcy Preparing to File CAEB 7 Flor Tataj…"
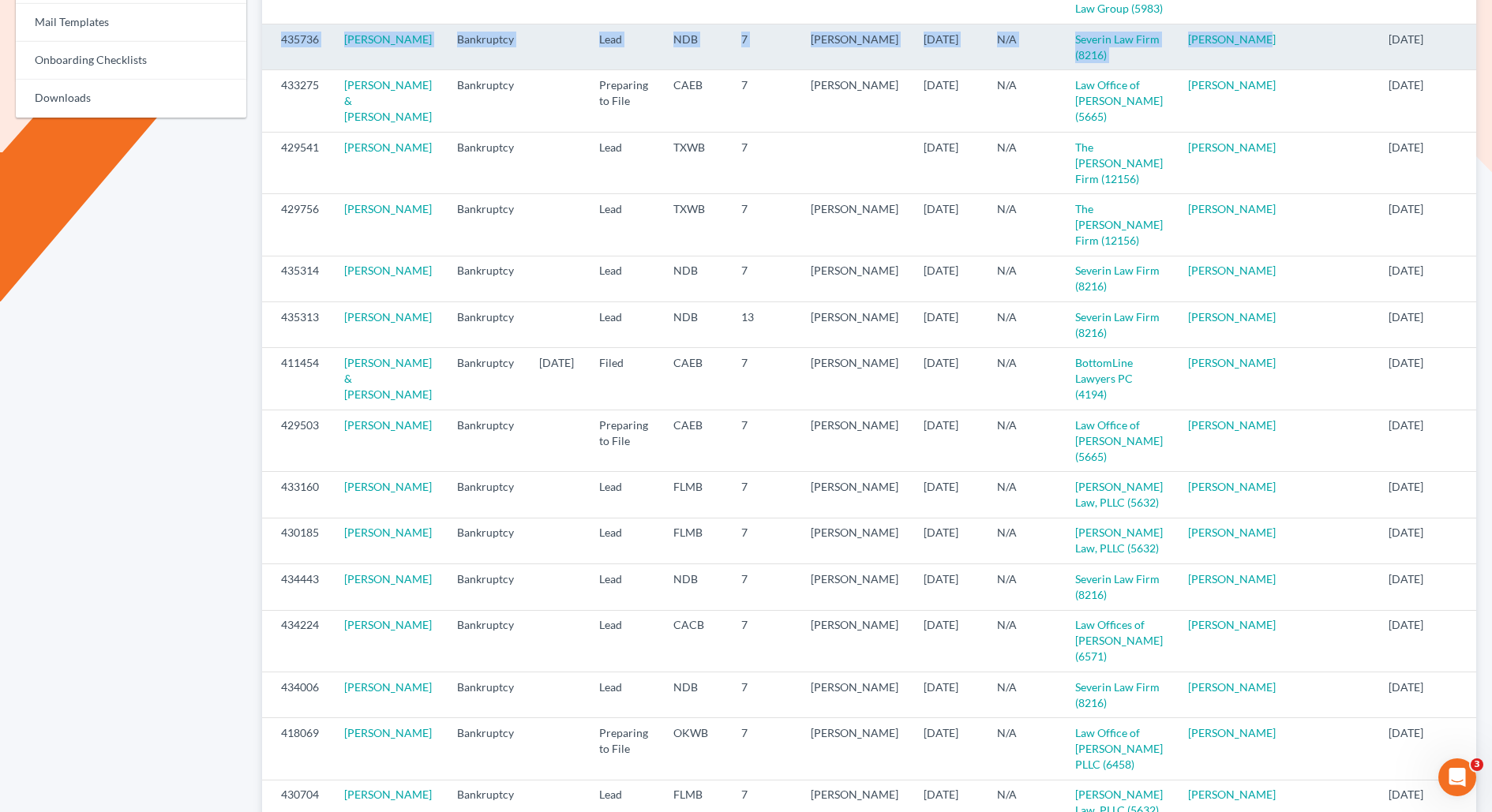
drag, startPoint x: 1181, startPoint y: 155, endPoint x: 269, endPoint y: 126, distance: 912.5
click at [269, 70] on tr "435736 Tayler Brege Bankruptcy Lead NDB 7 Thomas Severin 09/05/2025 N/A Severin…" at bounding box center [902, 47] width 1281 height 45
copy tr "435736 Tayler Brege Bankruptcy Lead NDB 7 Thomas Severin 09/05/2025 N/A Severin…"
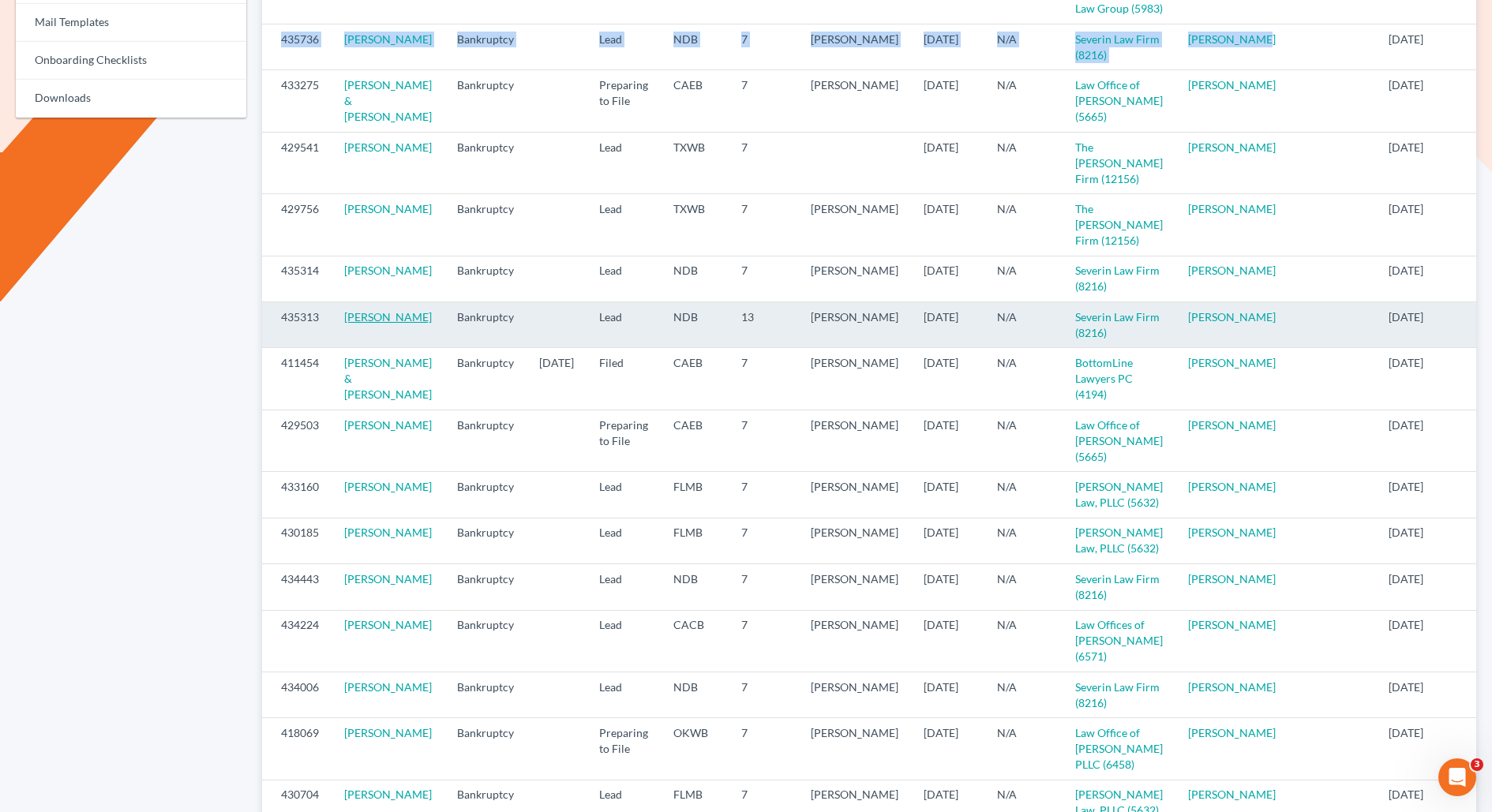
click at [369, 323] on link "Sherri Fisher" at bounding box center [388, 317] width 88 height 13
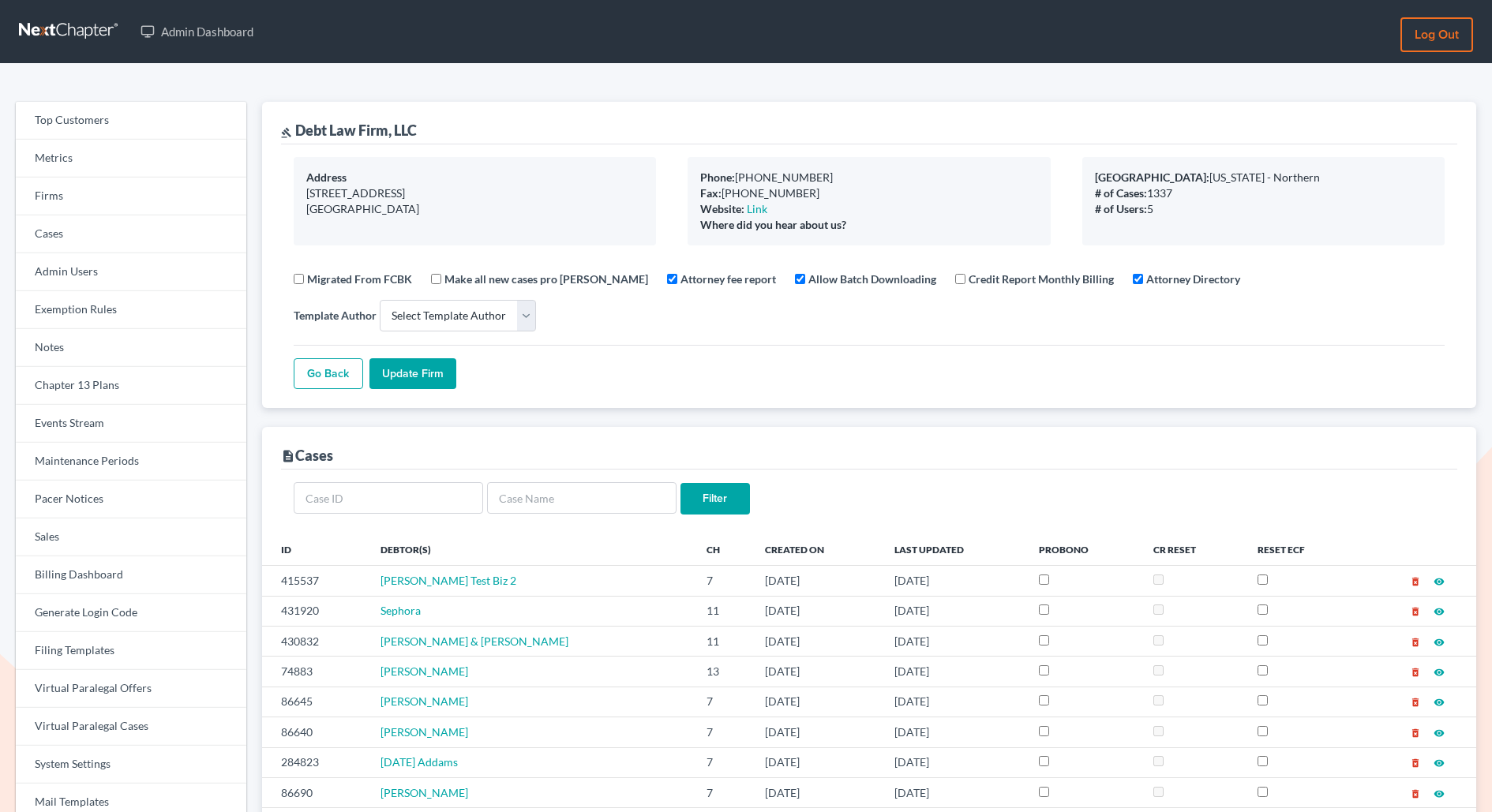
select select
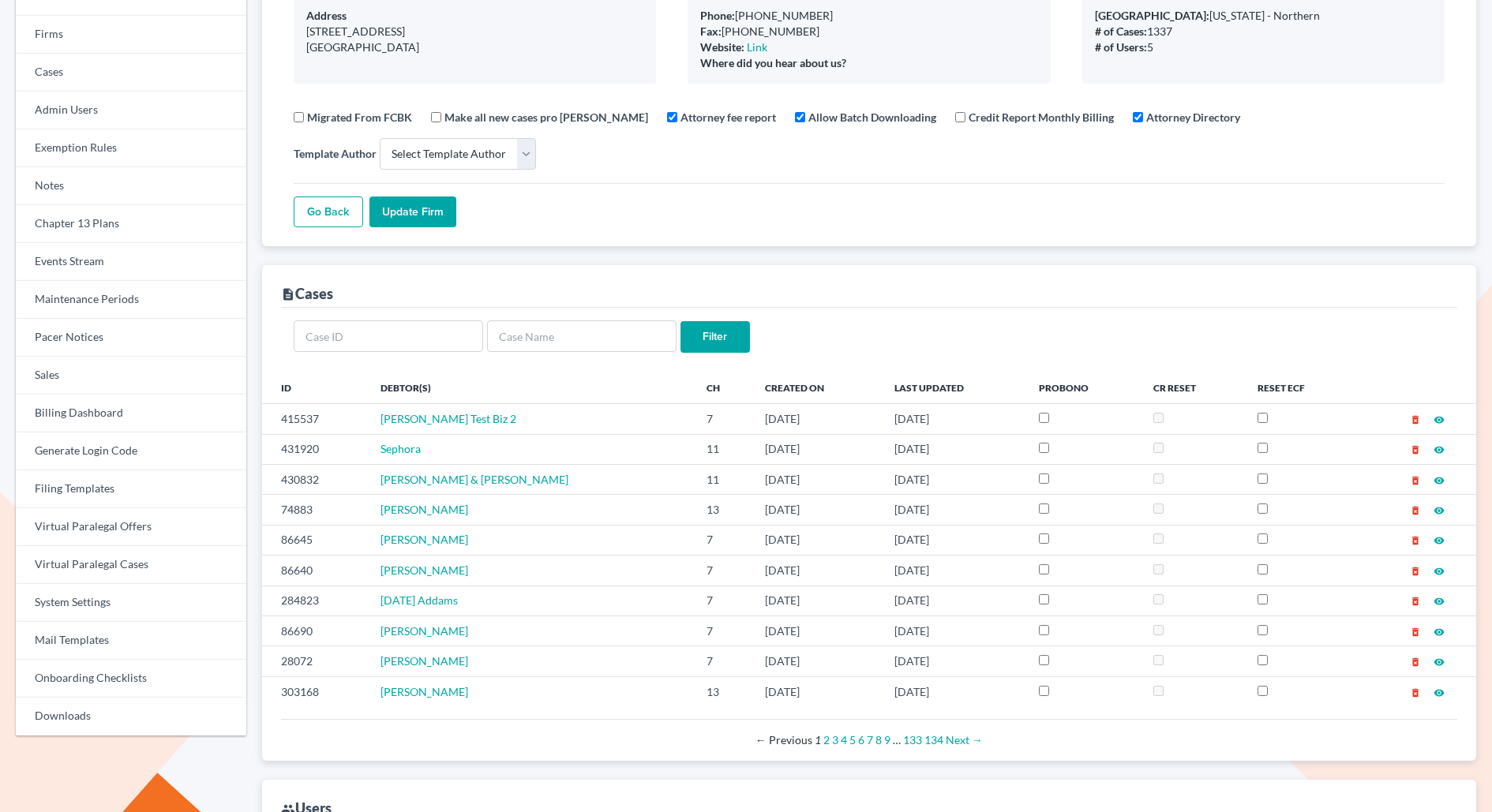
scroll to position [165, 0]
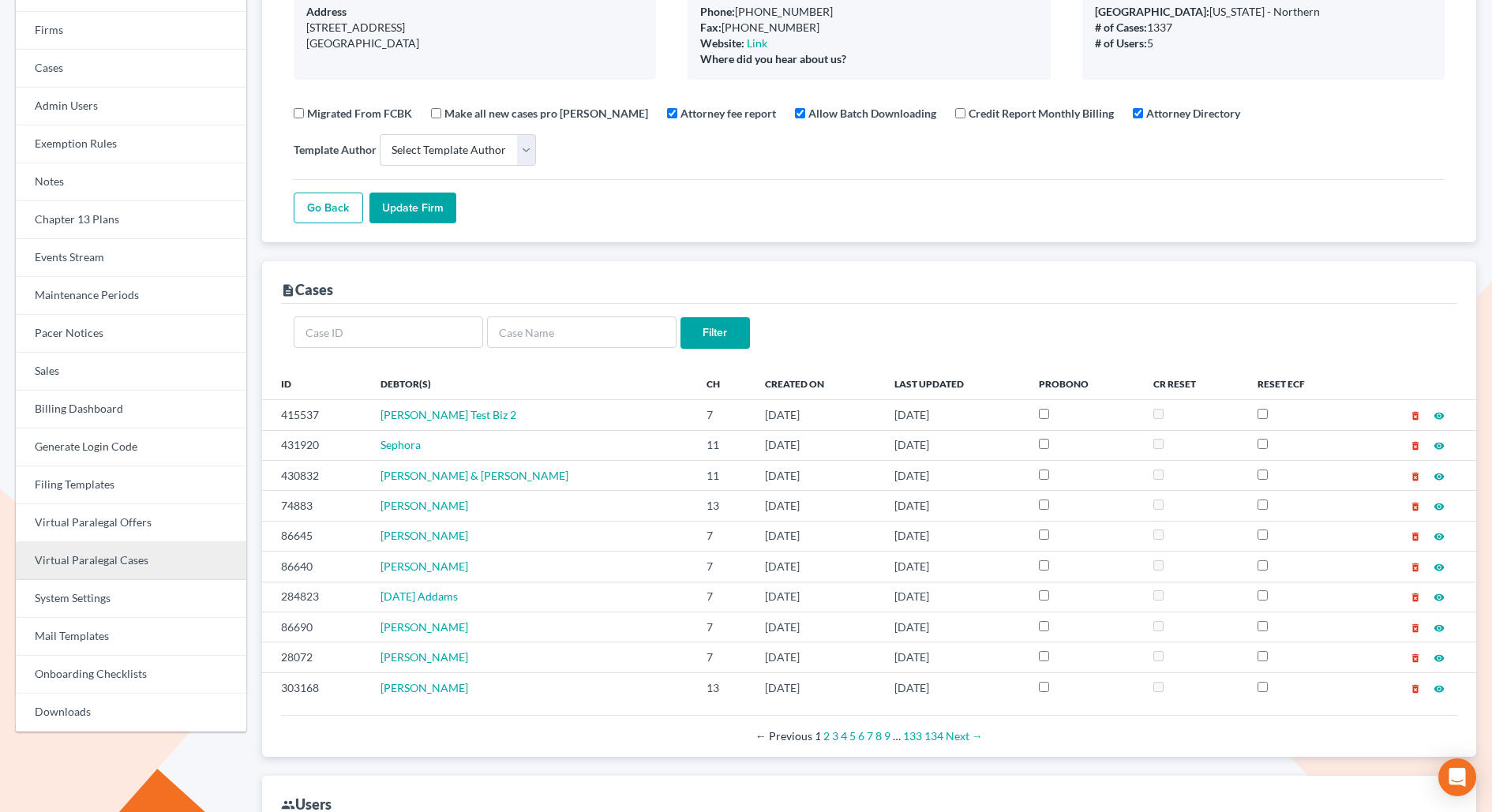
click at [119, 559] on link "Virtual Paralegal Cases" at bounding box center [131, 561] width 231 height 38
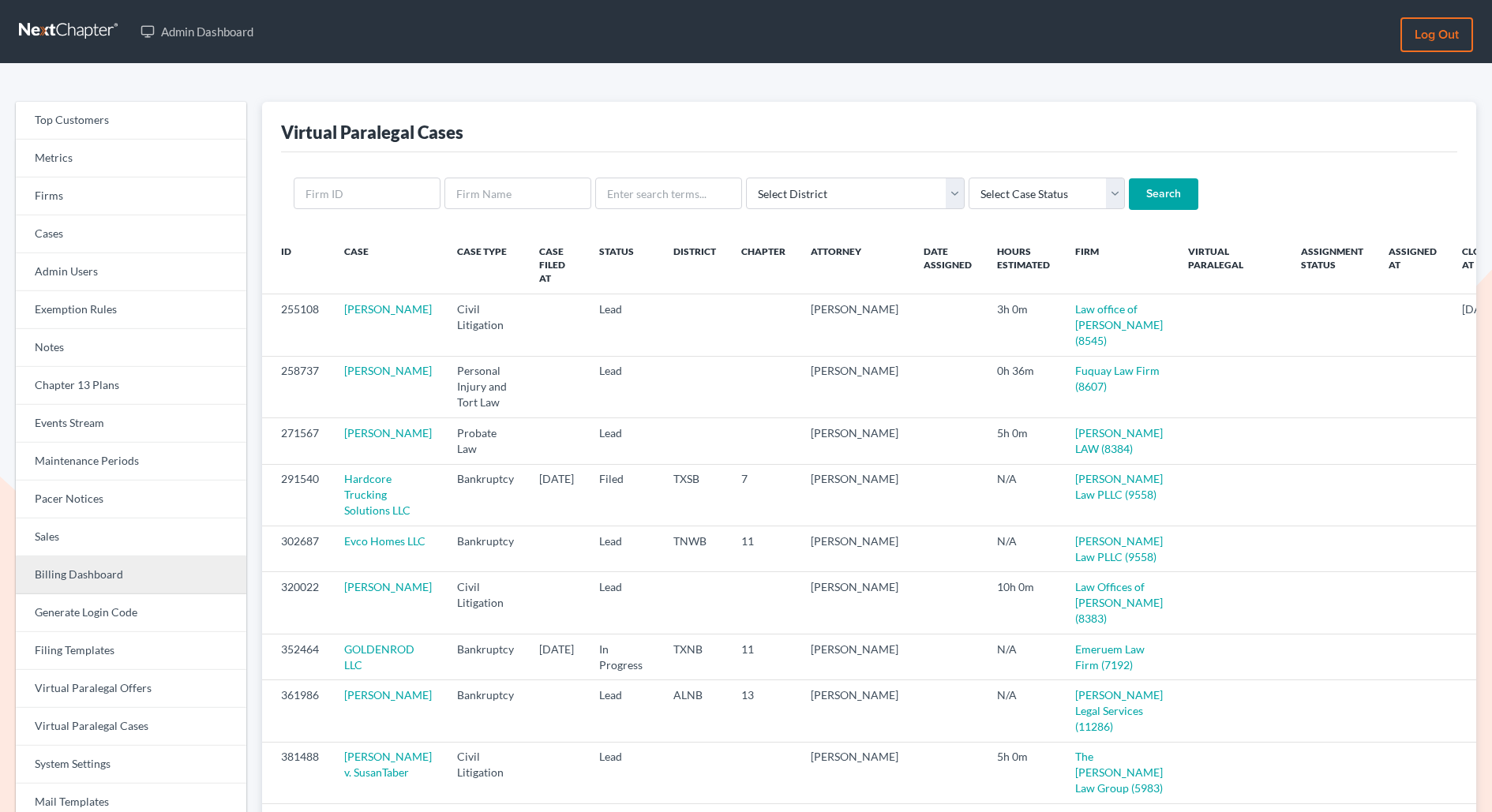
click at [119, 560] on link "Billing Dashboard" at bounding box center [131, 576] width 231 height 38
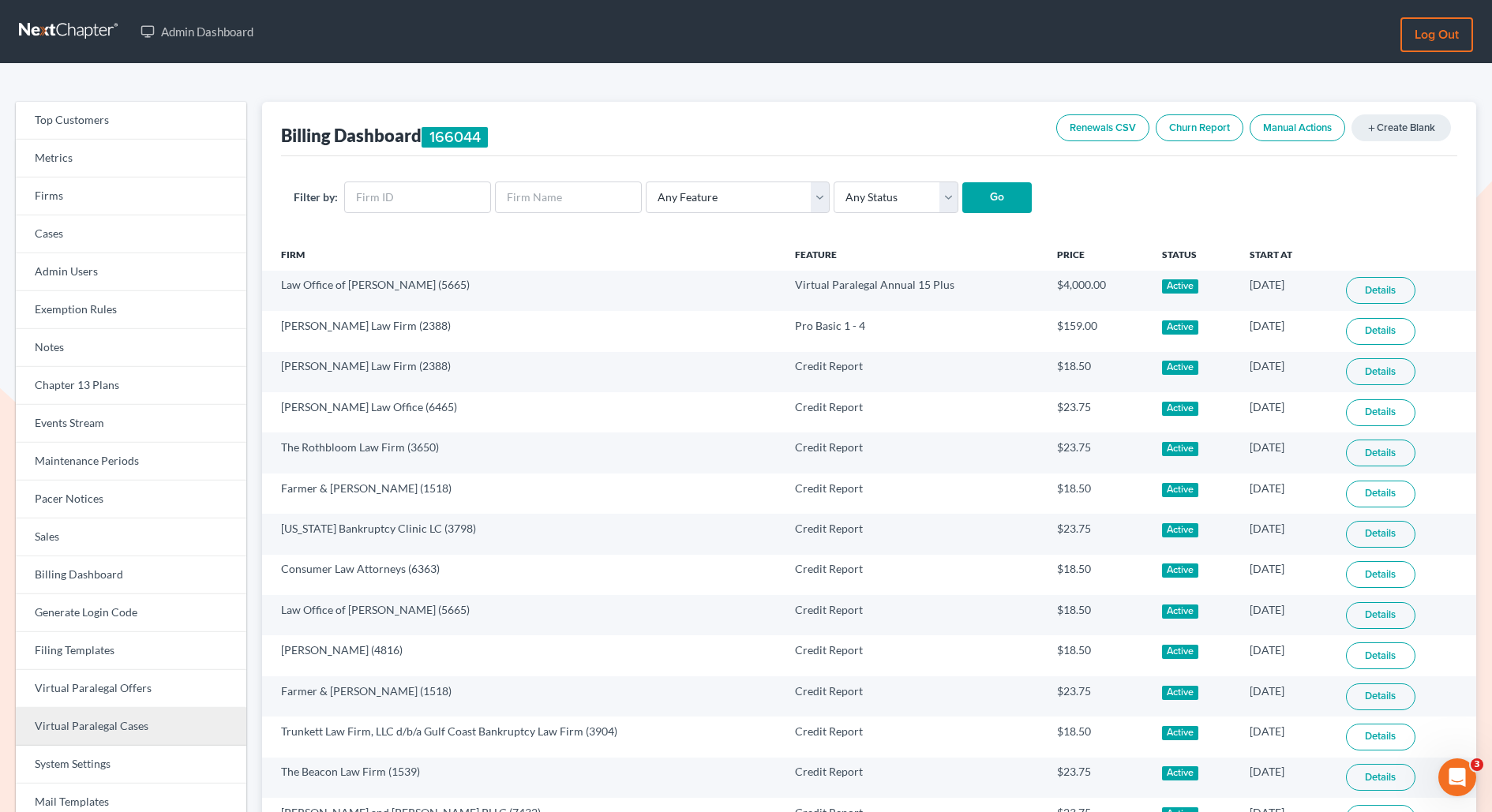
click at [88, 718] on link "Virtual Paralegal Cases" at bounding box center [131, 727] width 231 height 38
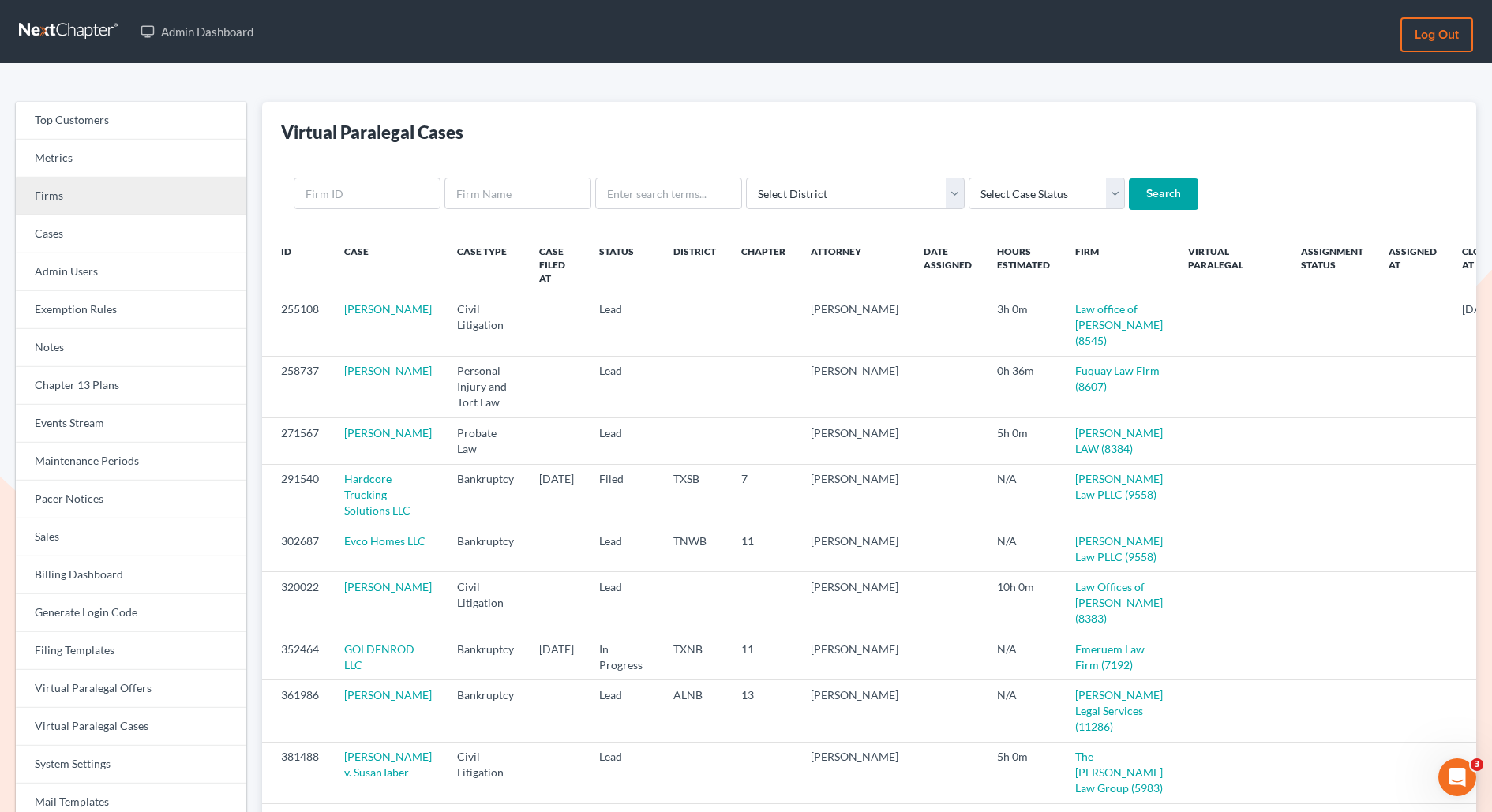
click at [79, 200] on link "Firms" at bounding box center [131, 197] width 231 height 38
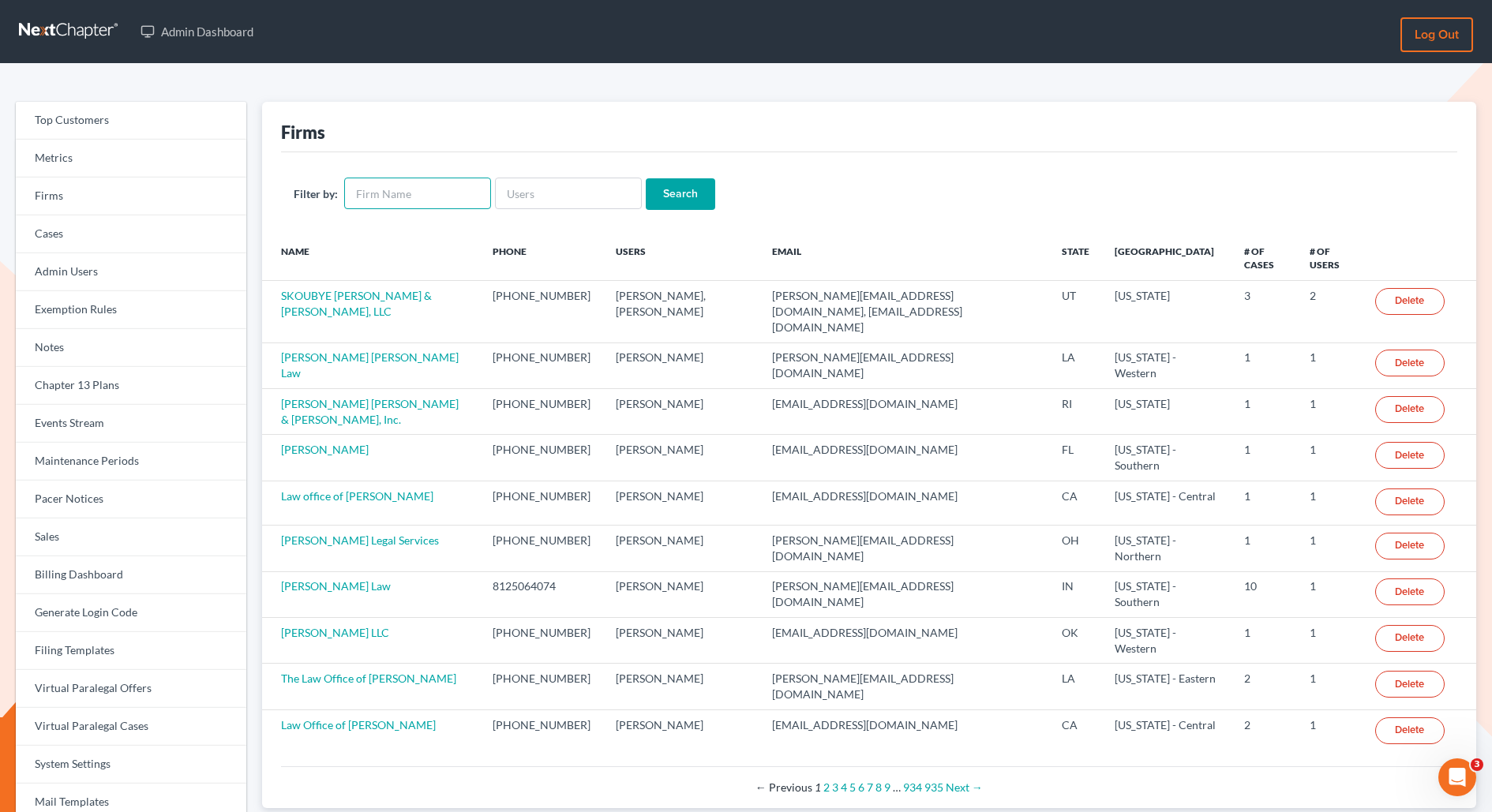
click at [388, 191] on input "text" at bounding box center [418, 193] width 147 height 31
type input "debt law"
click at [646, 179] on input "Search" at bounding box center [681, 194] width 69 height 31
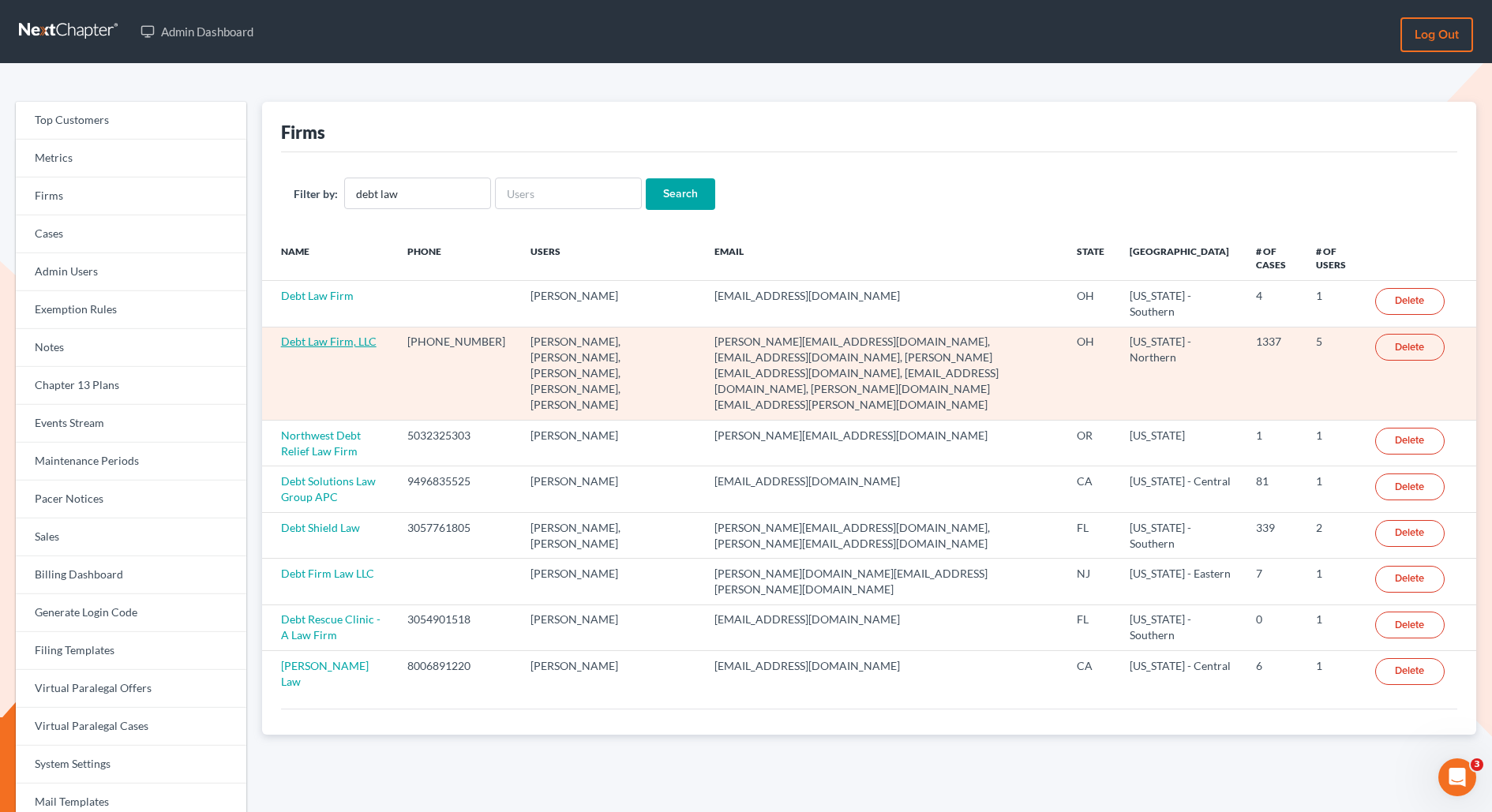
click at [318, 337] on link "Debt Law Firm, LLC" at bounding box center [329, 342] width 96 height 13
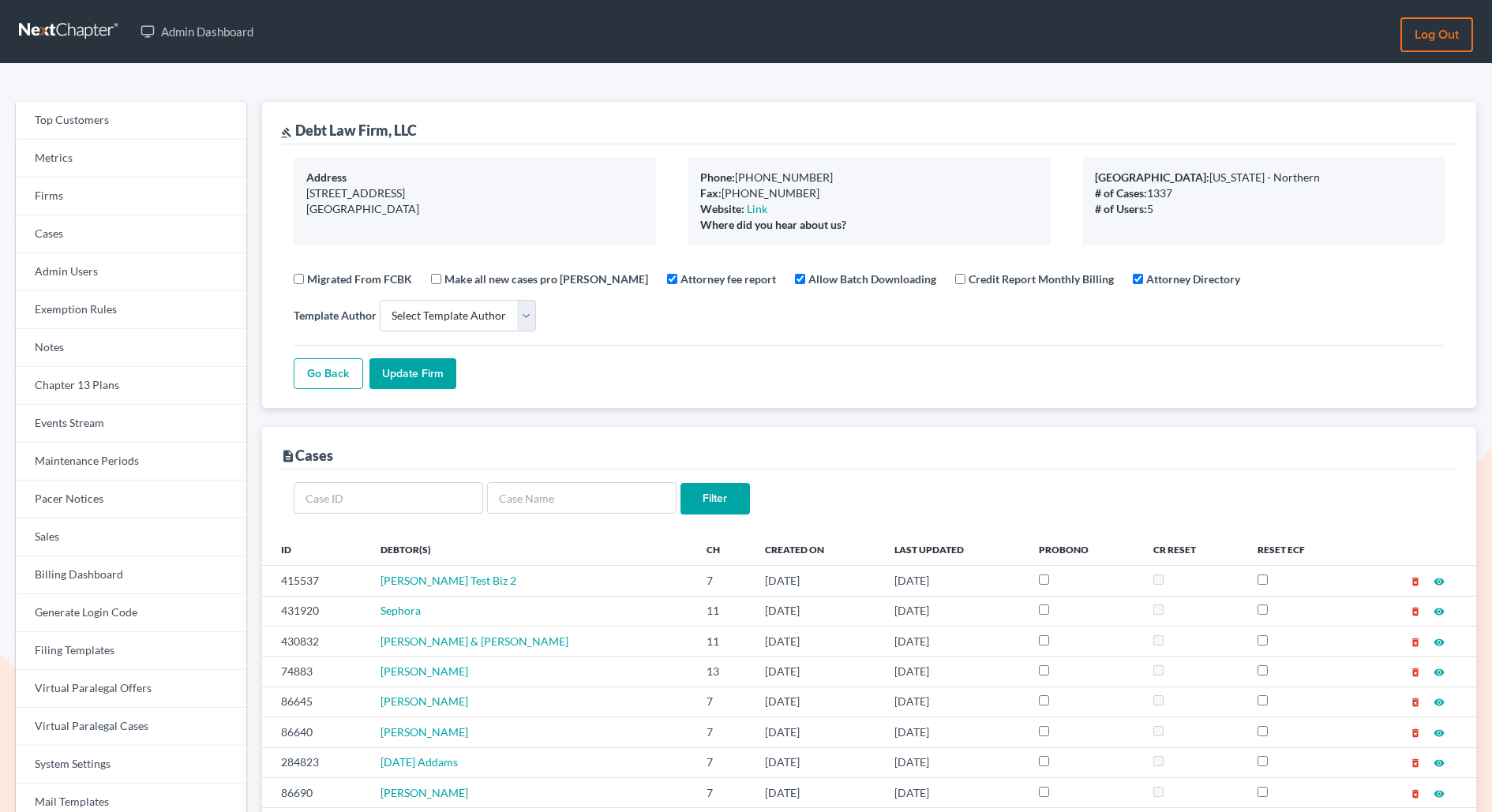
select select
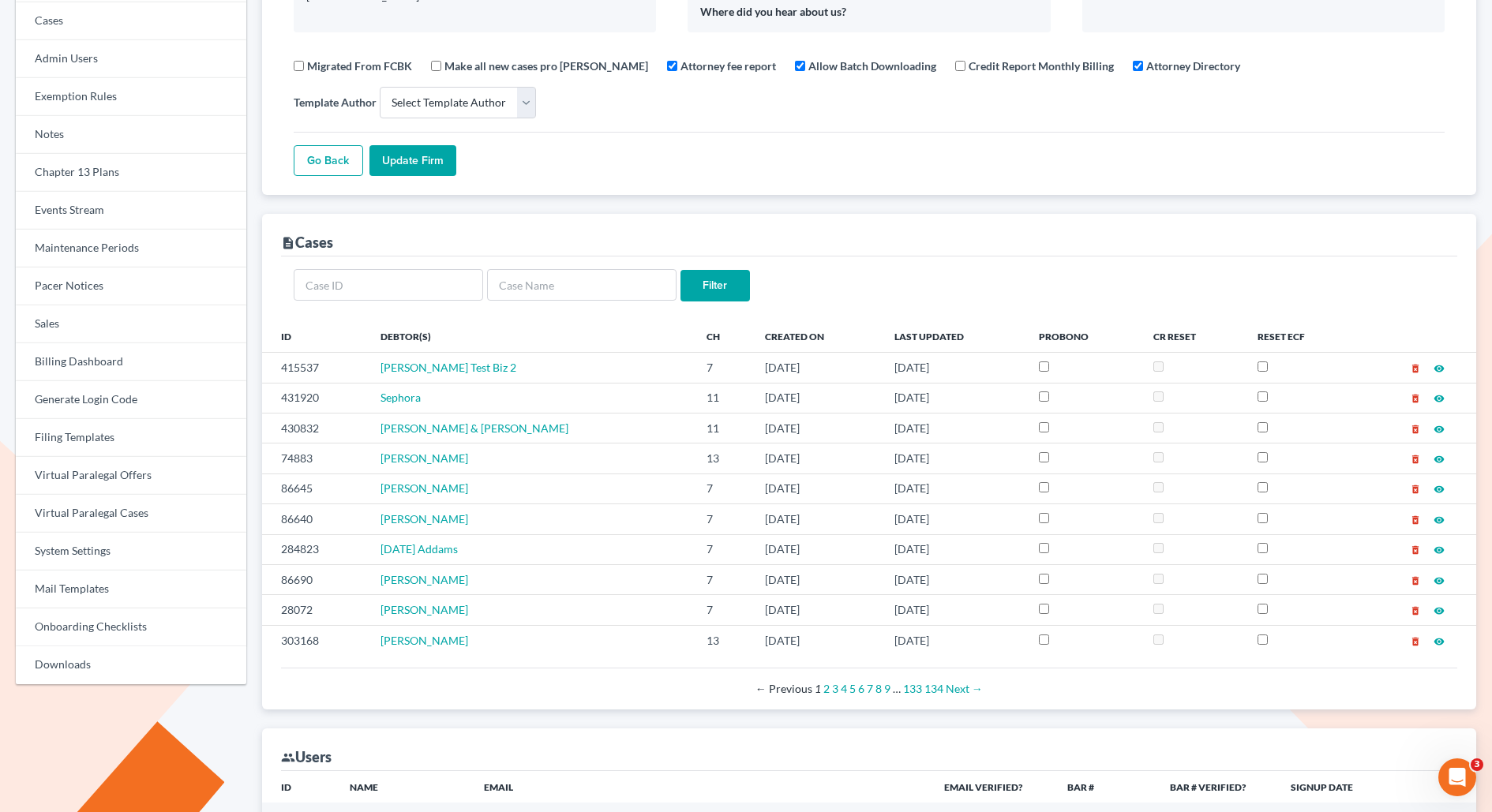
scroll to position [208, 0]
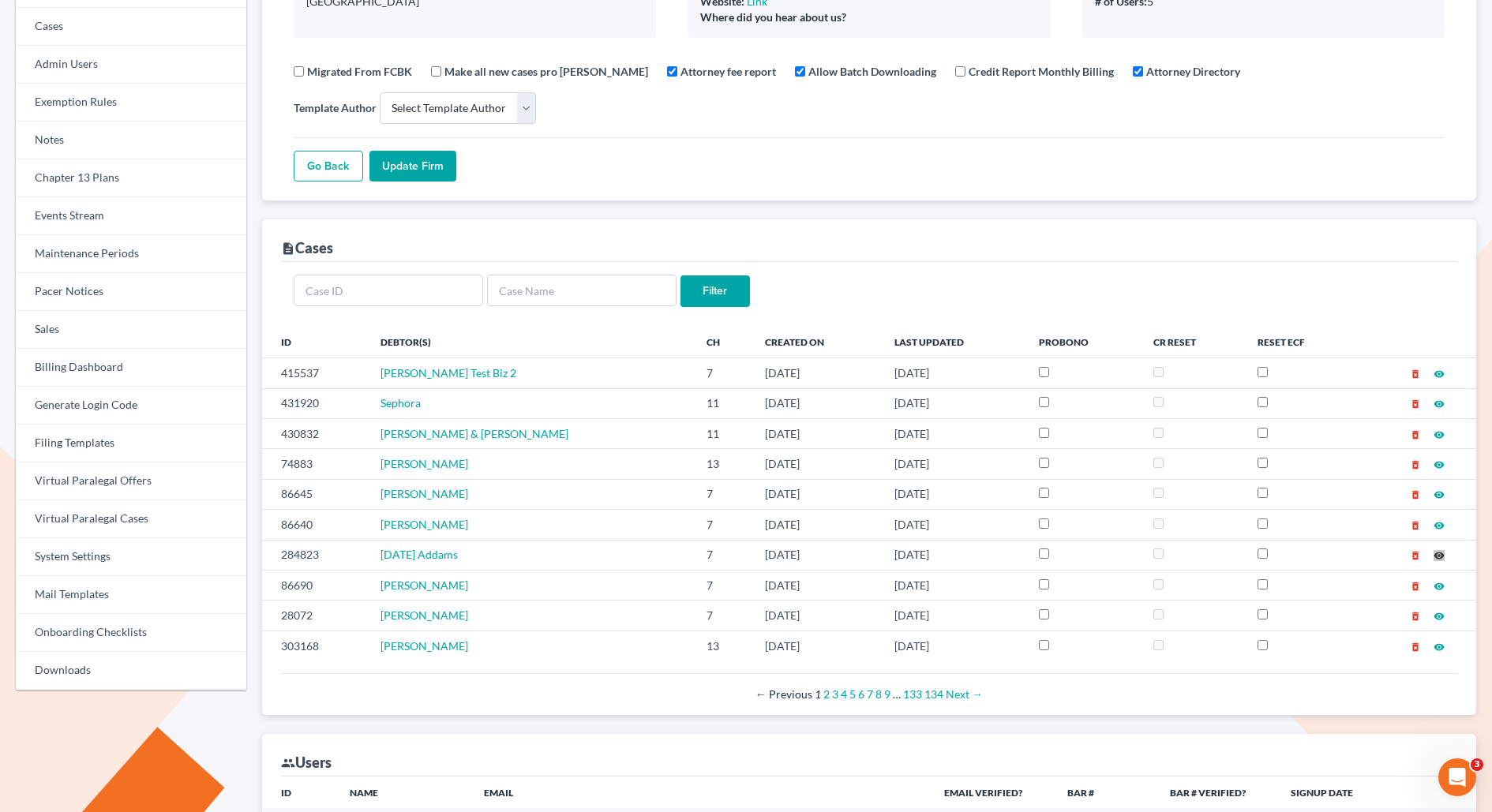
drag, startPoint x: 1436, startPoint y: 552, endPoint x: 312, endPoint y: 11, distance: 1247.4
